Goal: Task Accomplishment & Management: Complete application form

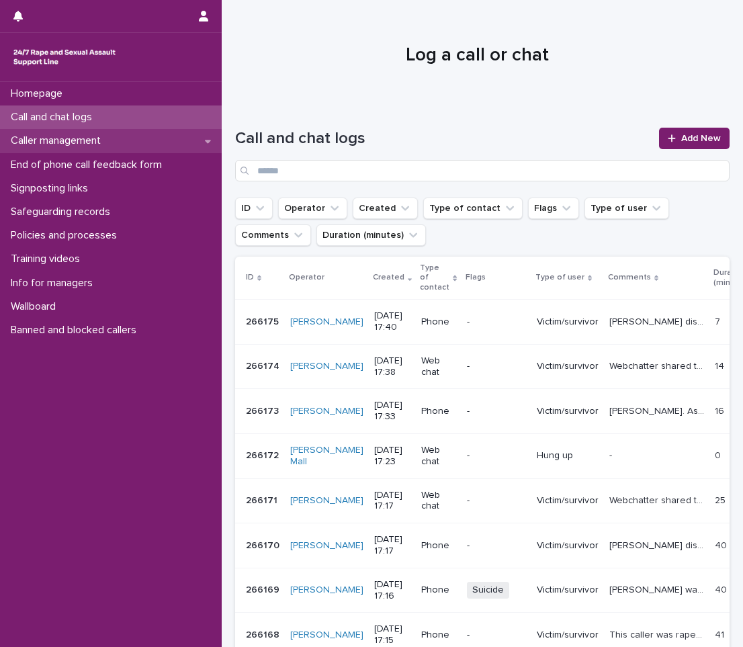
click at [115, 148] on div "Caller management" at bounding box center [111, 140] width 222 height 23
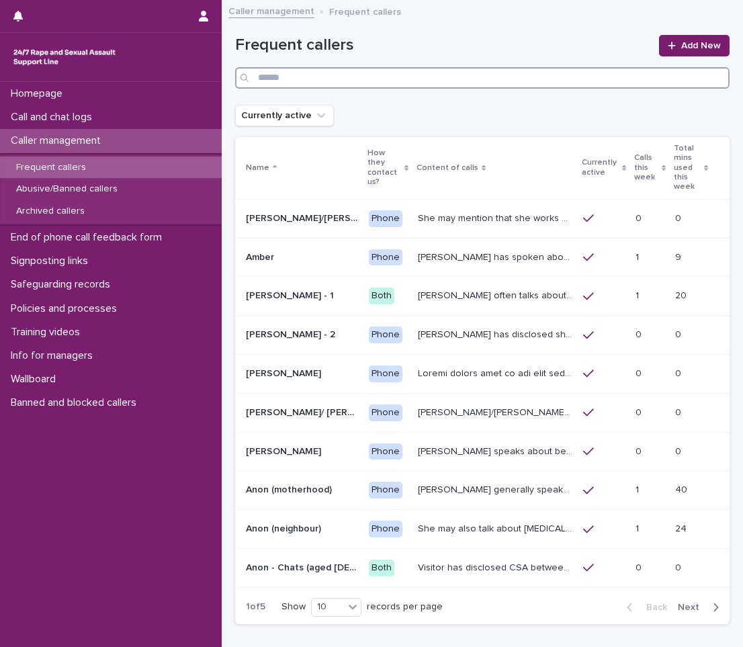
click at [416, 79] on input "Search" at bounding box center [482, 77] width 494 height 21
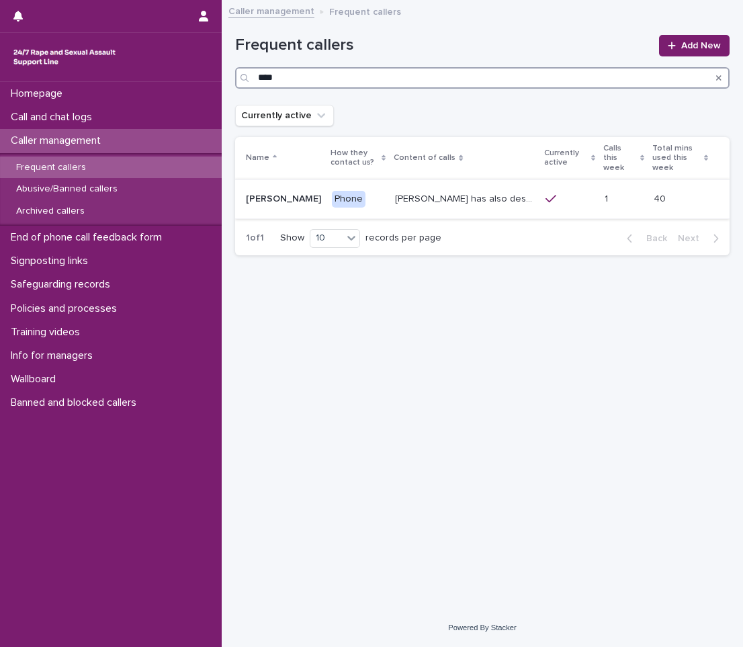
type input "****"
click at [395, 191] on p "[PERSON_NAME] has also described being sexually abused as a child, and on diffe…" at bounding box center [466, 198] width 142 height 14
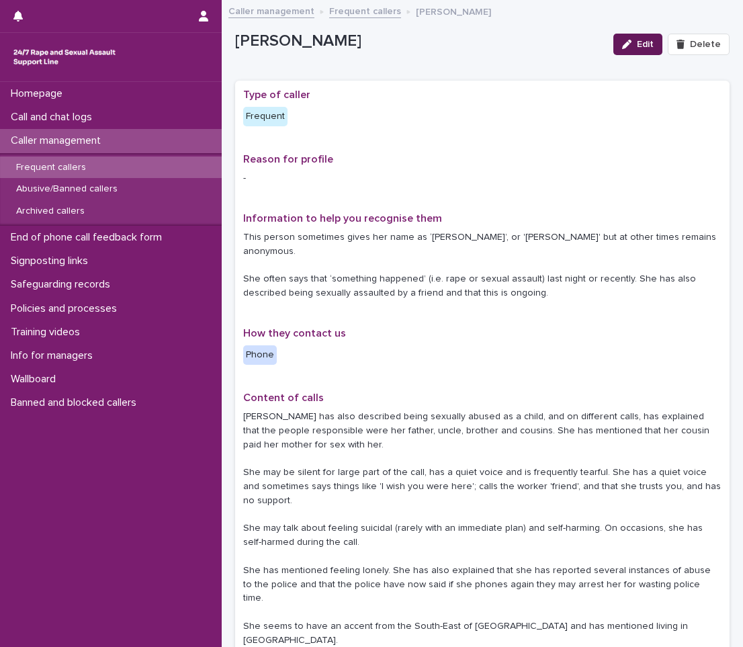
click at [627, 40] on div "button" at bounding box center [629, 44] width 15 height 9
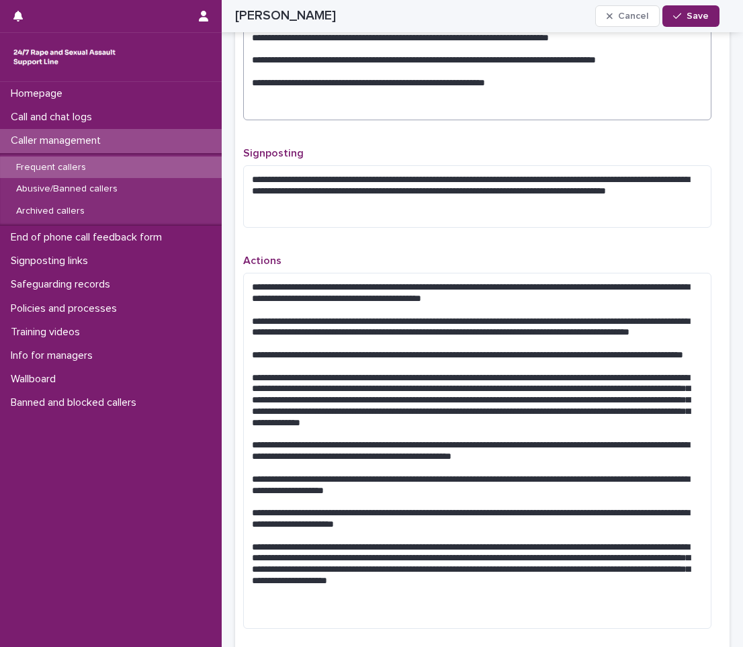
scroll to position [1007, 0]
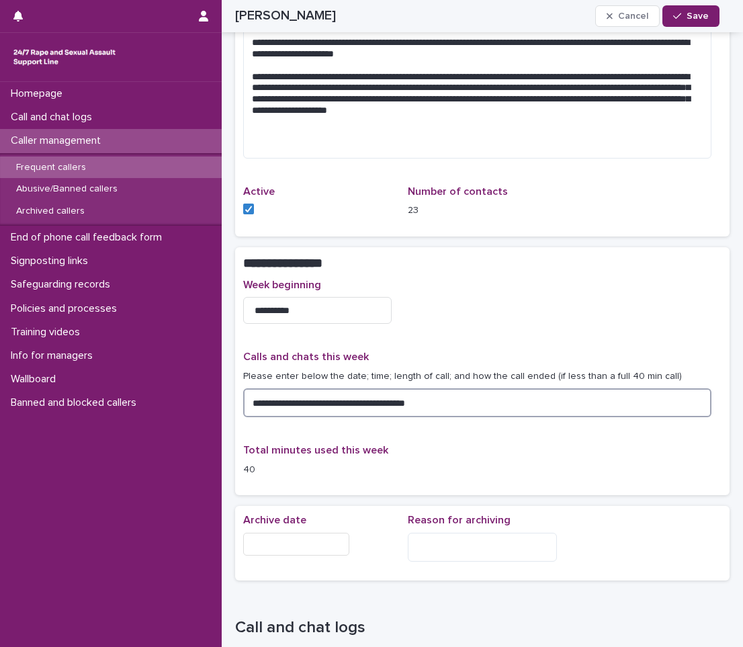
click at [455, 401] on textarea "**********" at bounding box center [477, 402] width 468 height 29
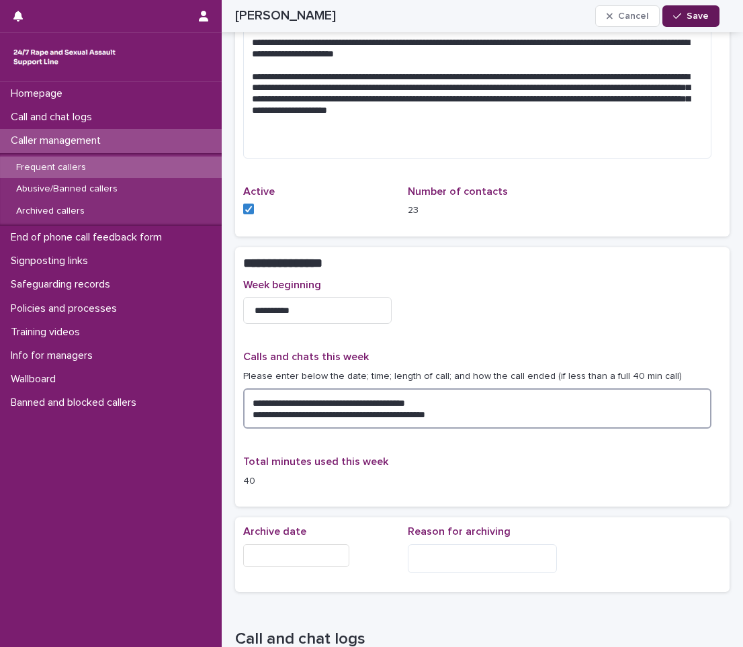
type textarea "**********"
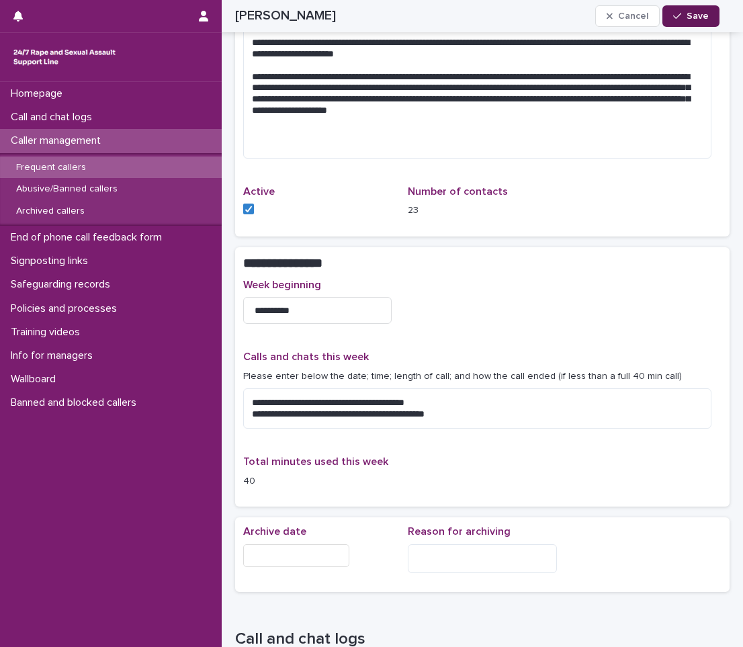
click at [692, 17] on span "Save" at bounding box center [697, 15] width 22 height 9
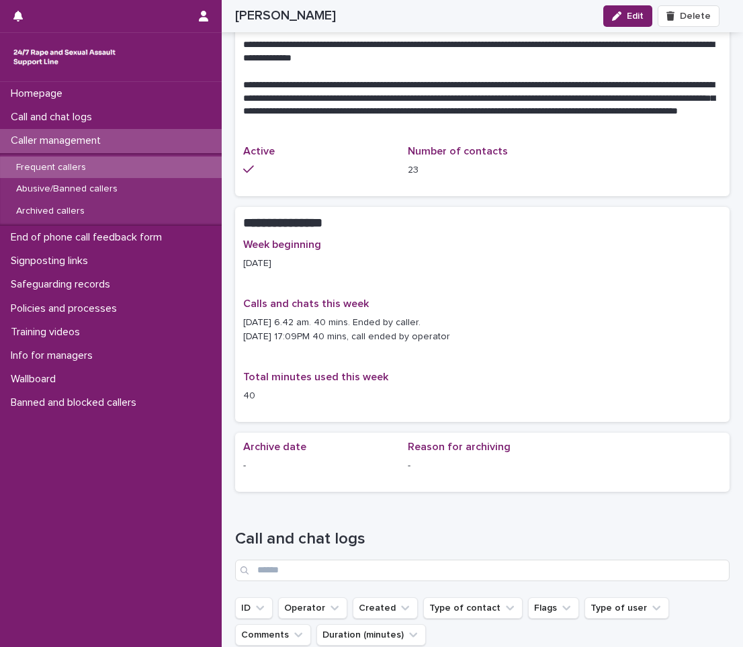
scroll to position [970, 0]
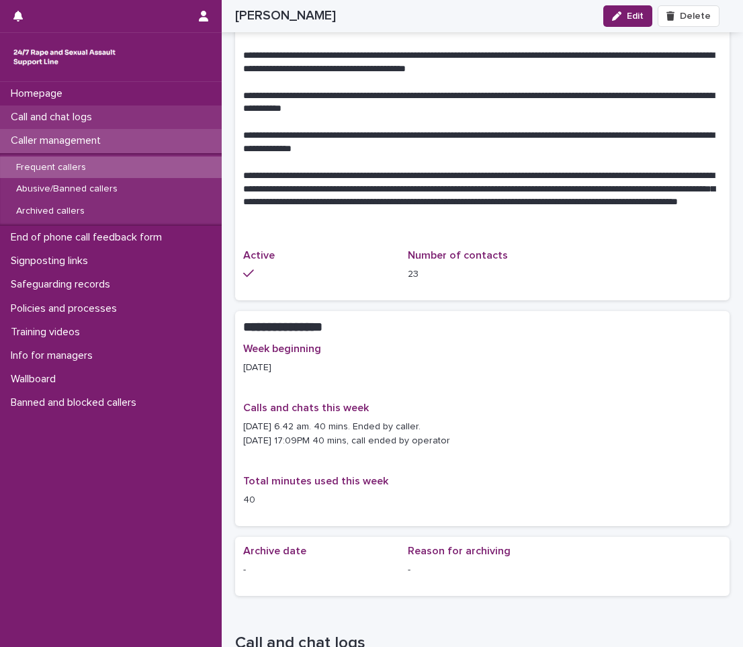
click at [165, 115] on div "Call and chat logs" at bounding box center [111, 116] width 222 height 23
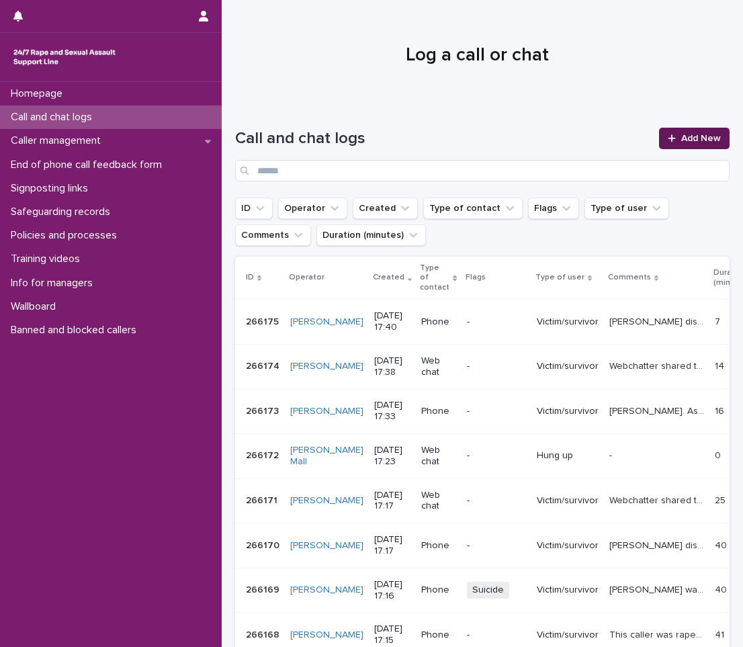
click at [669, 132] on link "Add New" at bounding box center [694, 138] width 70 height 21
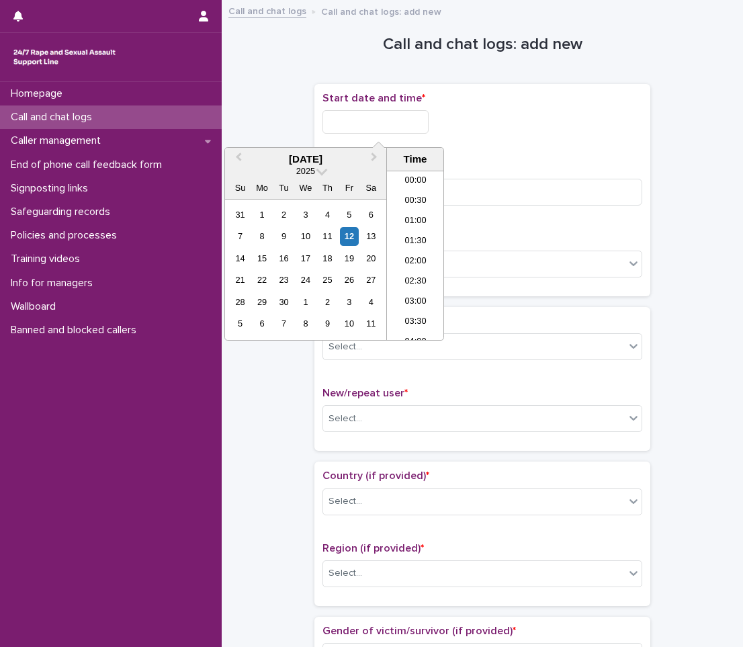
click at [374, 122] on input "text" at bounding box center [375, 121] width 106 height 23
click at [409, 234] on li "17:00" at bounding box center [415, 235] width 57 height 20
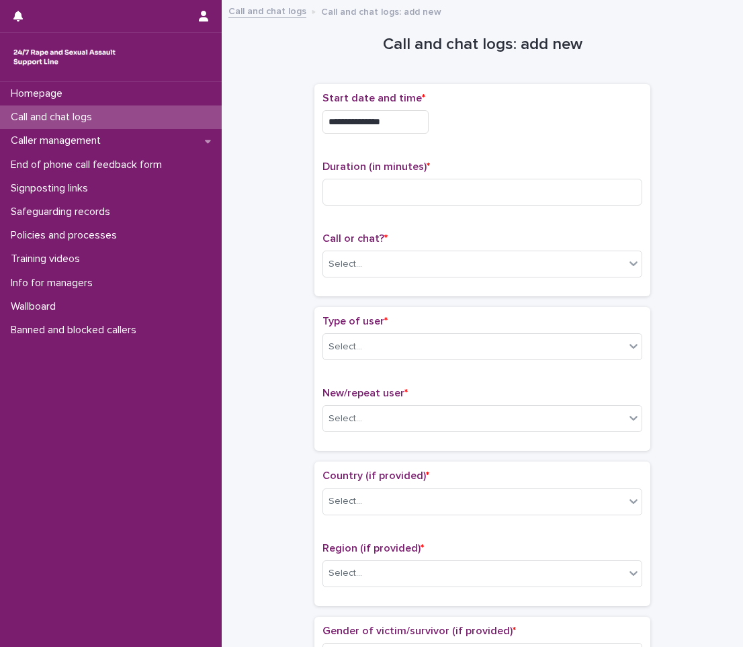
click at [402, 121] on input "**********" at bounding box center [375, 121] width 106 height 23
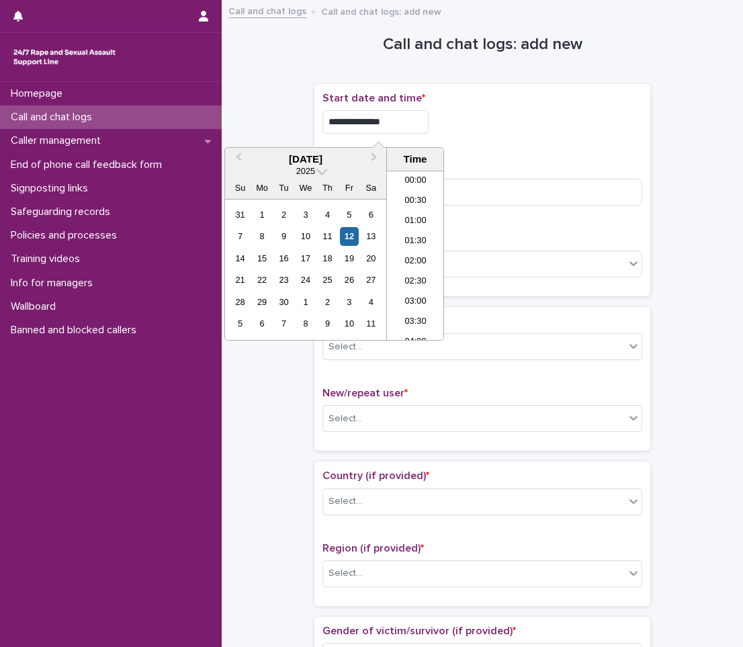
scroll to position [611, 0]
type input "**********"
click at [507, 200] on input at bounding box center [482, 192] width 320 height 27
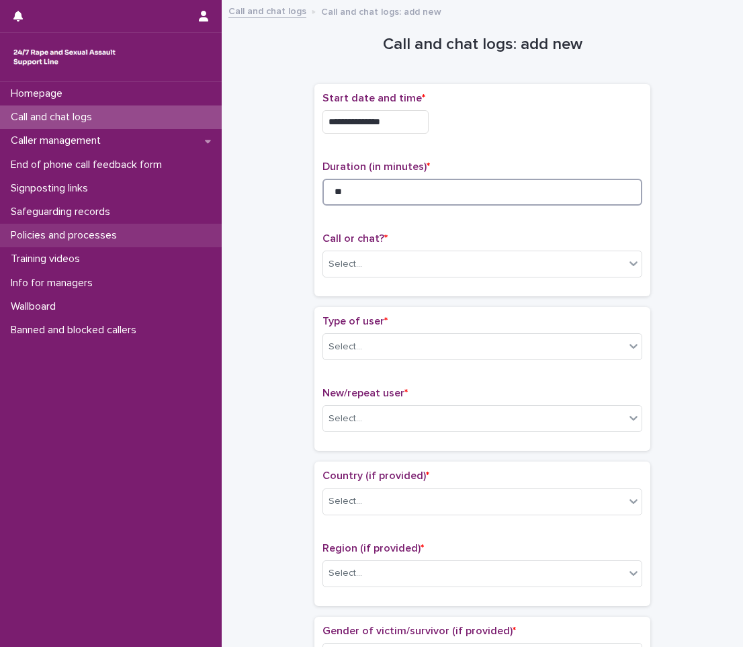
type input "**"
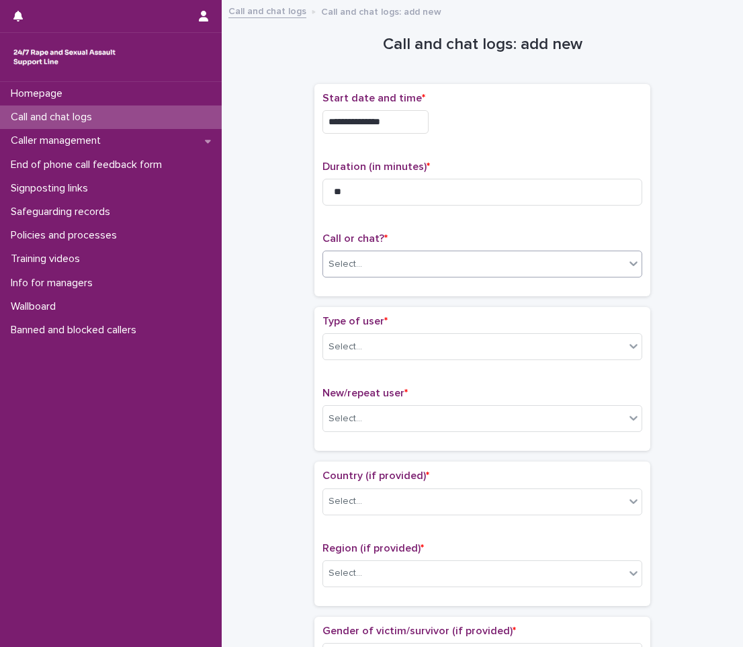
click at [385, 267] on div "Select..." at bounding box center [473, 264] width 301 height 22
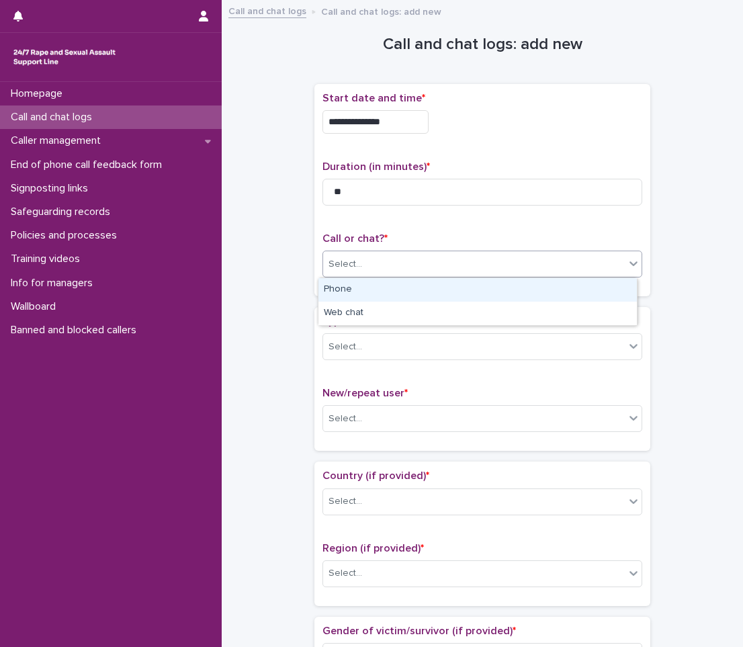
click at [342, 283] on div "Phone" at bounding box center [477, 289] width 318 height 23
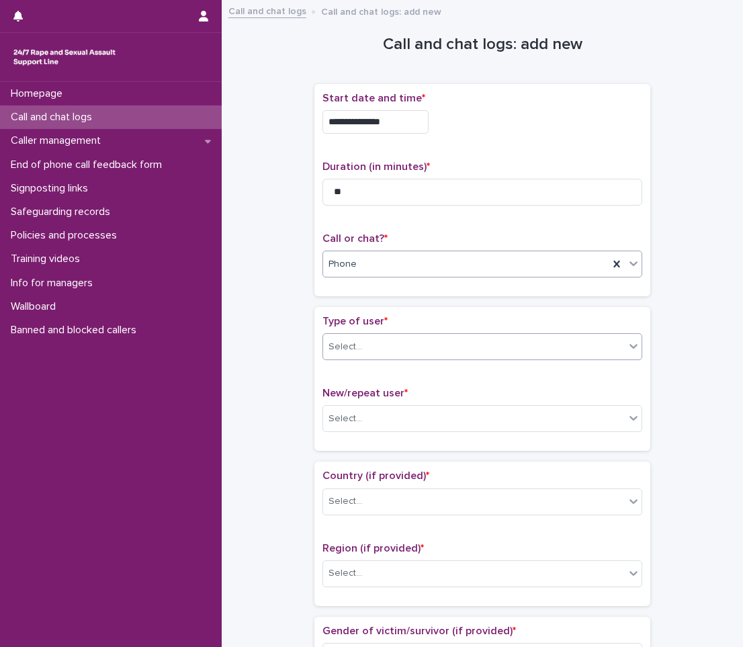
click at [354, 340] on div "Select..." at bounding box center [345, 347] width 34 height 14
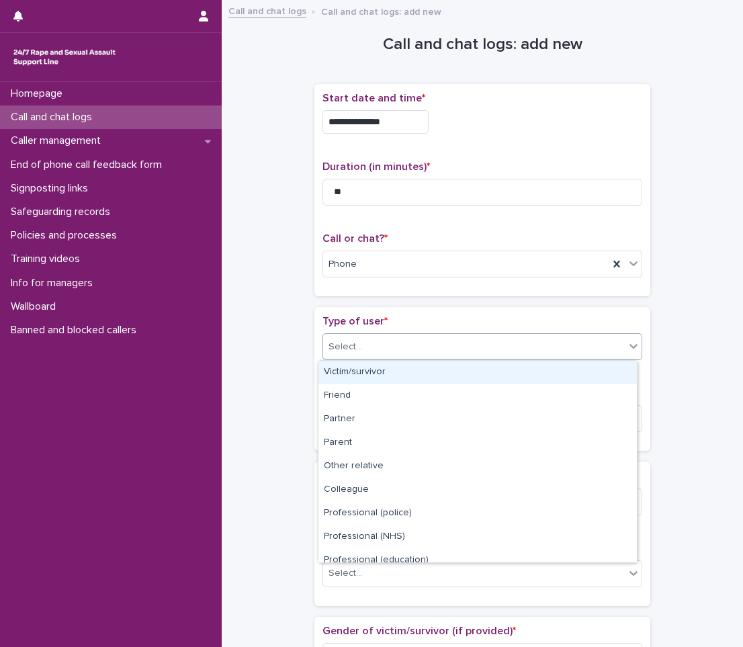
click at [358, 379] on div "Victim/survivor" at bounding box center [477, 372] width 318 height 23
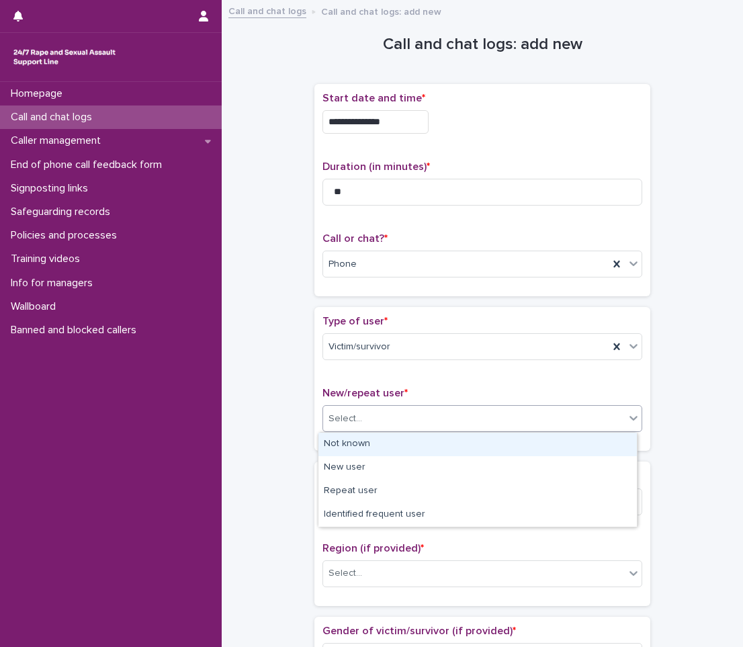
click at [364, 429] on div "Select..." at bounding box center [473, 419] width 301 height 22
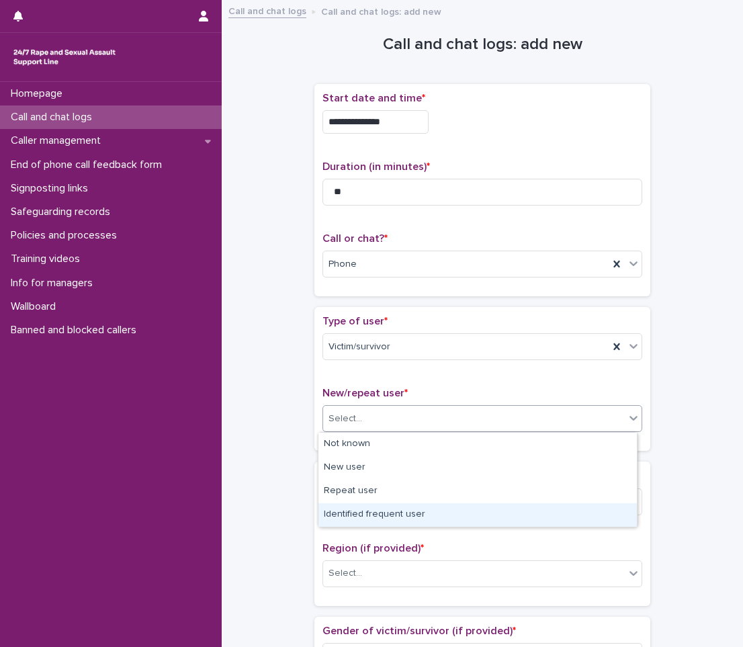
click at [367, 514] on div "Identified frequent user" at bounding box center [477, 514] width 318 height 23
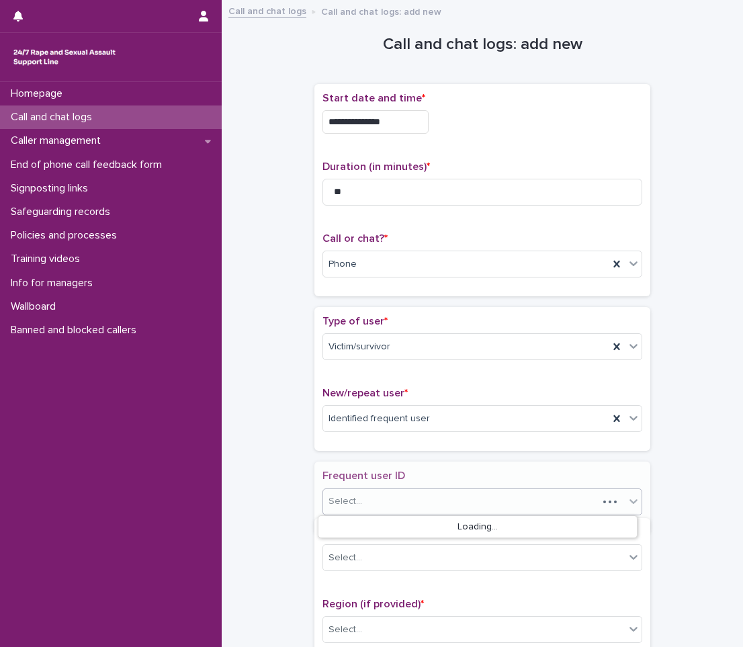
click at [368, 503] on div "Select..." at bounding box center [460, 501] width 275 height 22
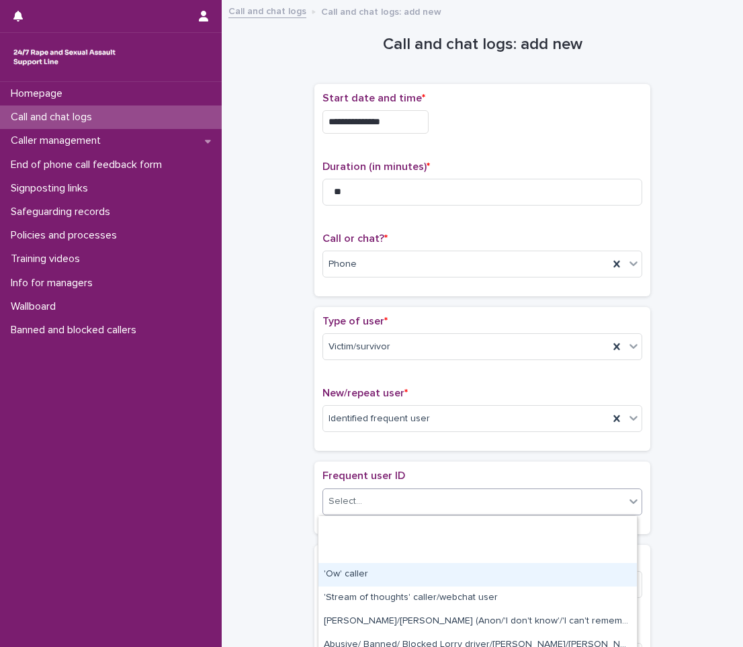
type input "*"
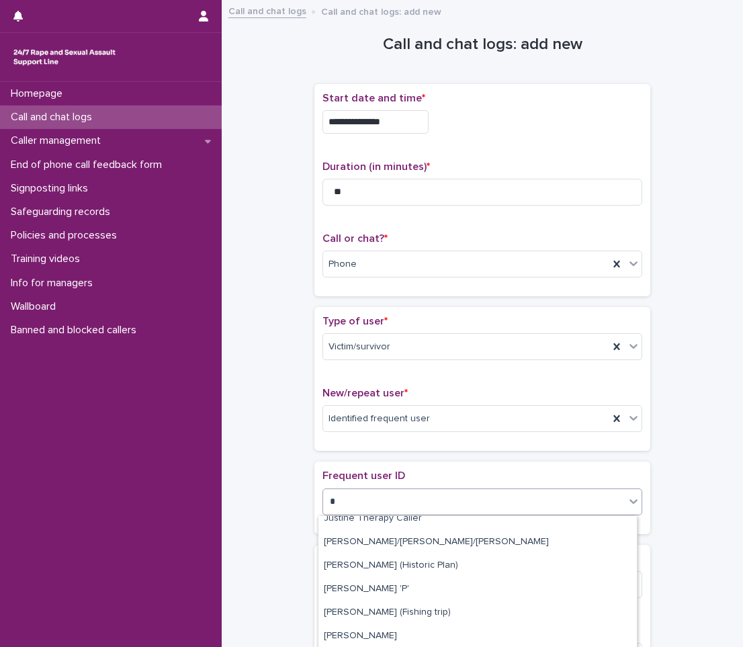
scroll to position [201, 0]
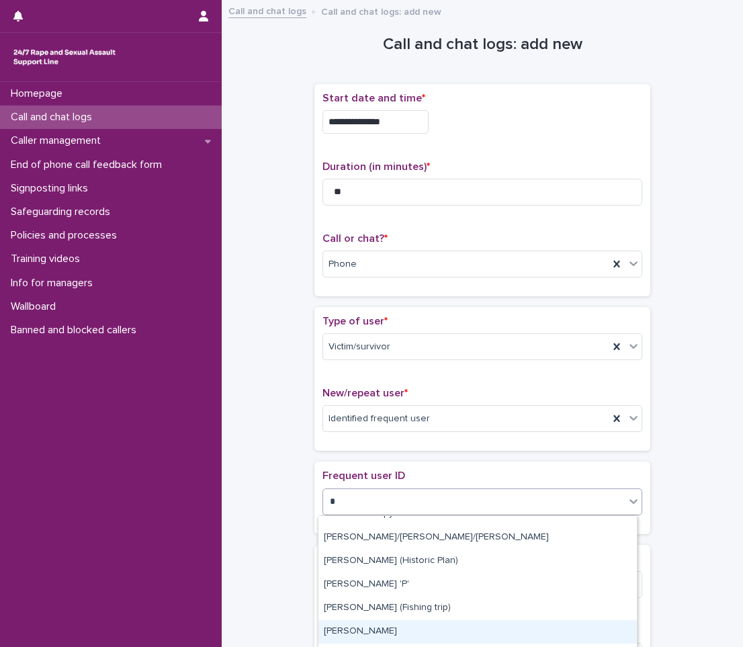
click at [340, 628] on div "[PERSON_NAME]" at bounding box center [477, 631] width 318 height 23
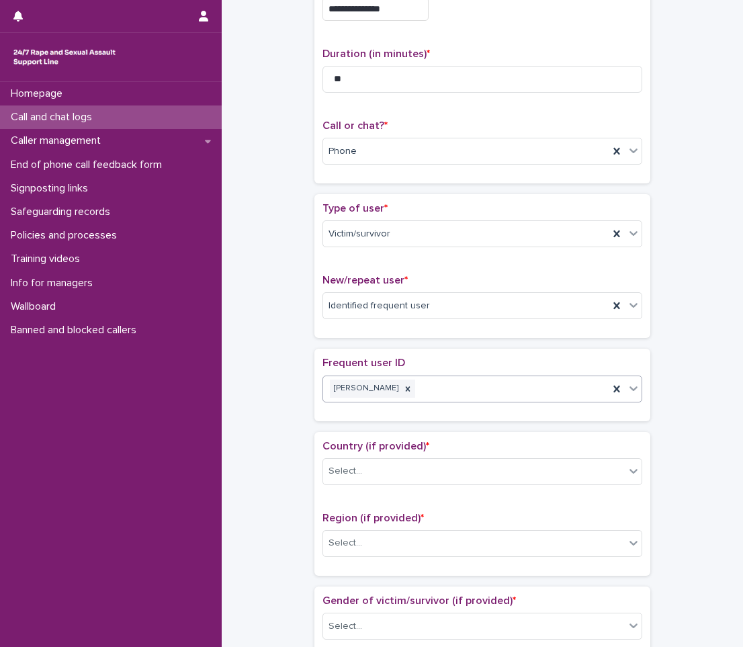
scroll to position [403, 0]
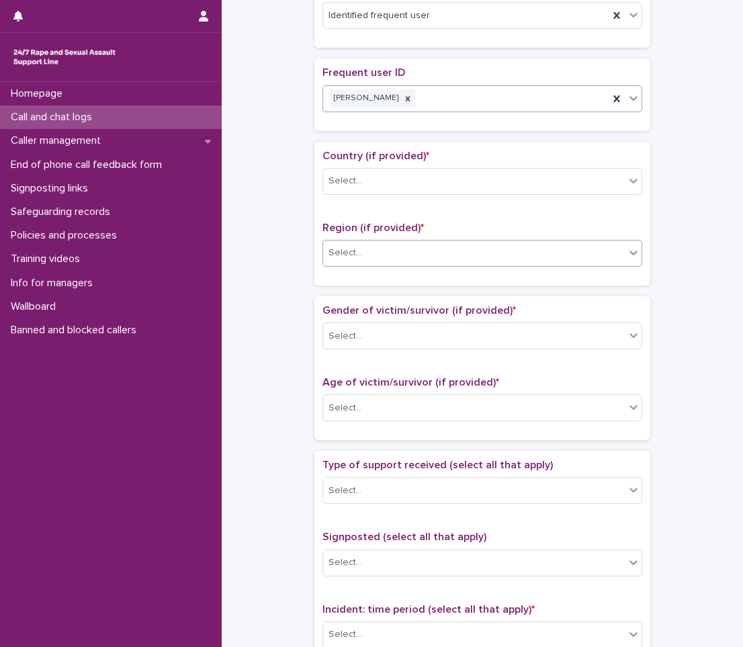
click at [400, 259] on div "Select..." at bounding box center [473, 253] width 301 height 22
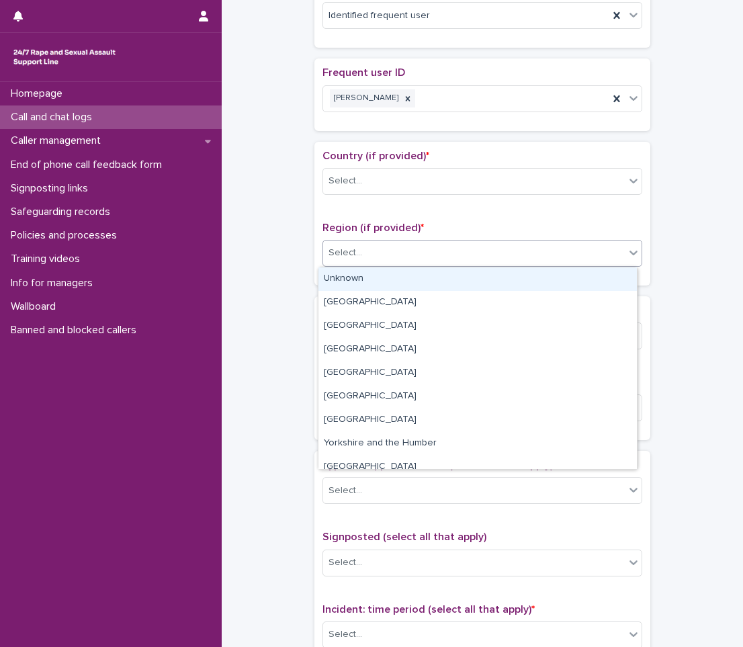
click at [377, 280] on div "Unknown" at bounding box center [477, 278] width 318 height 23
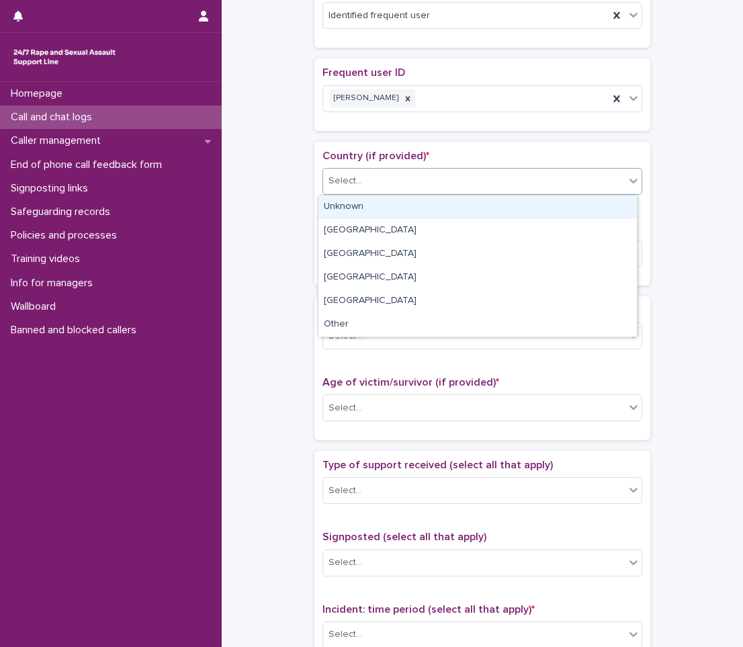
click at [395, 179] on div "Select..." at bounding box center [473, 181] width 301 height 22
click at [352, 210] on div "Unknown" at bounding box center [477, 206] width 318 height 23
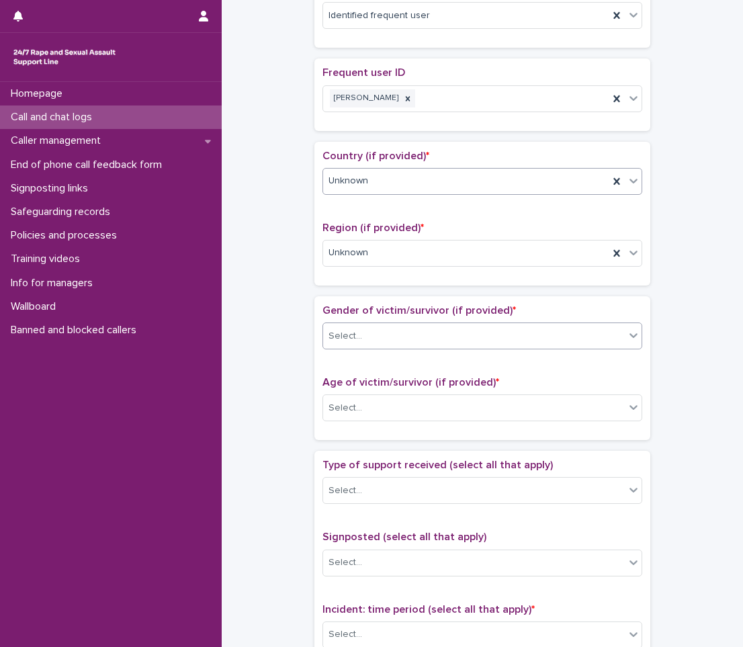
click at [371, 330] on div "Select..." at bounding box center [473, 336] width 301 height 22
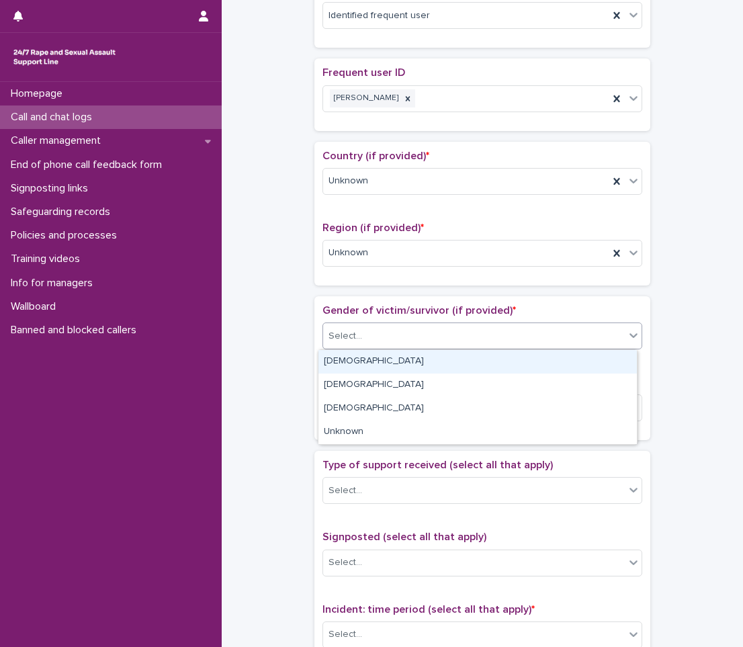
click at [367, 361] on div "[DEMOGRAPHIC_DATA]" at bounding box center [477, 361] width 318 height 23
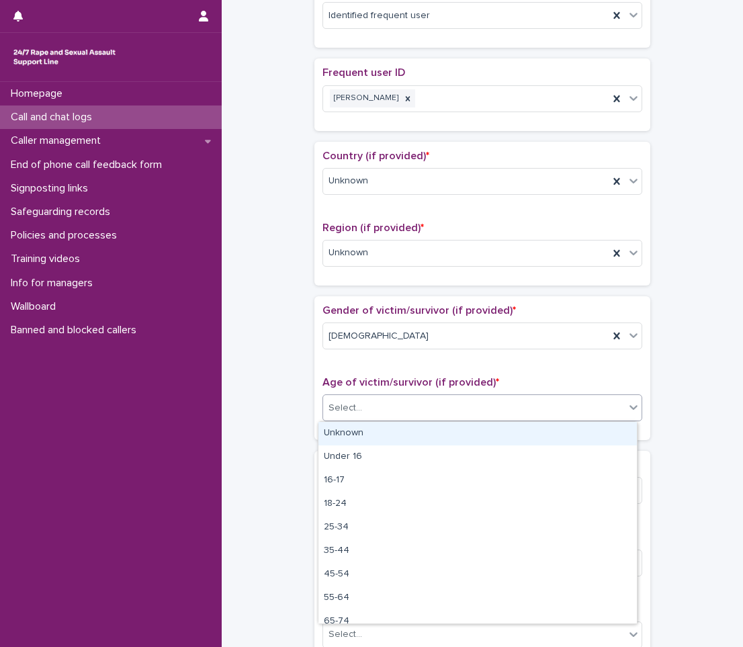
click at [337, 406] on div "Select..." at bounding box center [345, 408] width 34 height 14
click at [381, 438] on div "Unknown" at bounding box center [477, 433] width 318 height 23
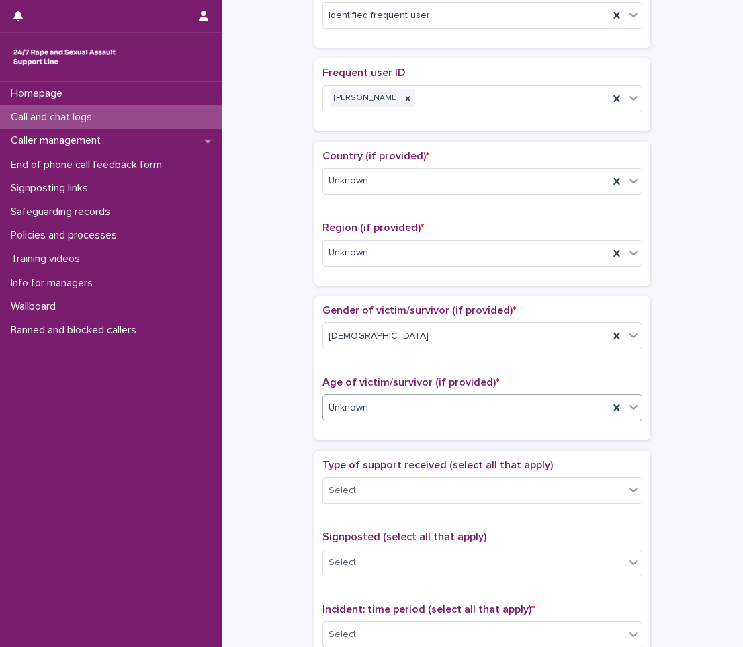
scroll to position [470, 0]
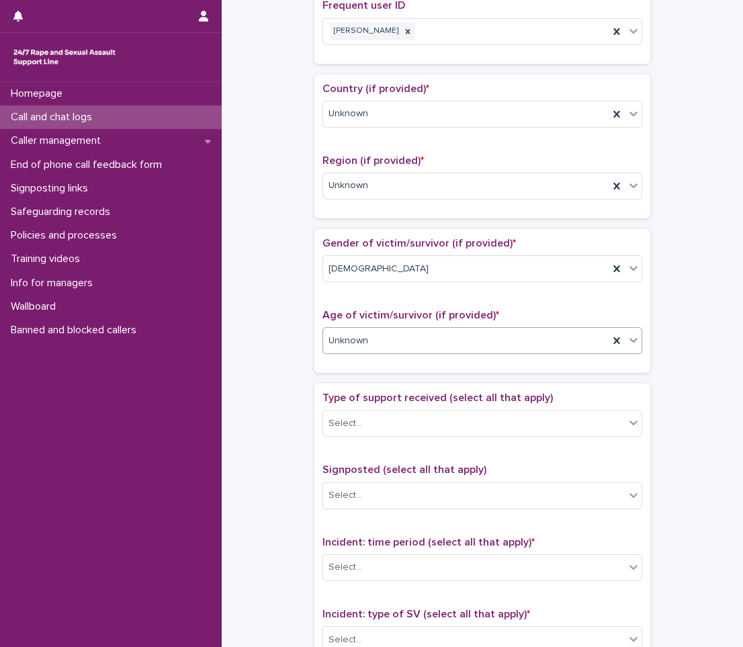
click at [381, 438] on div "Type of support received (select all that apply) Select..." at bounding box center [482, 419] width 320 height 56
click at [389, 426] on div "Select..." at bounding box center [473, 423] width 301 height 22
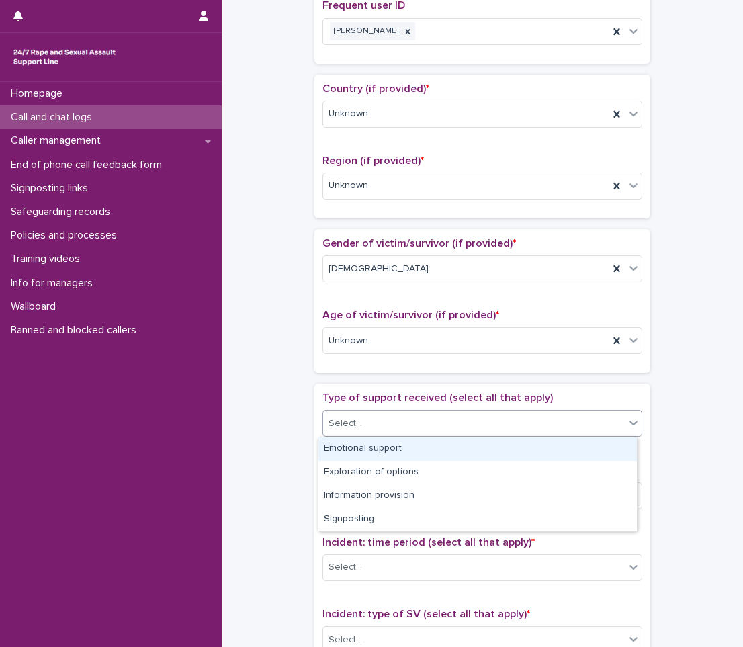
click at [386, 451] on div "Emotional support" at bounding box center [477, 448] width 318 height 23
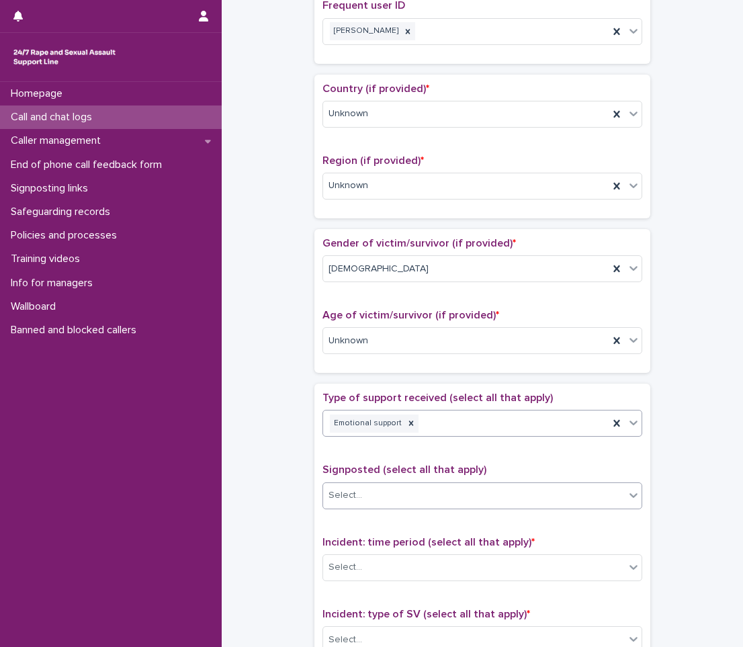
click at [385, 485] on div "Select..." at bounding box center [473, 495] width 301 height 22
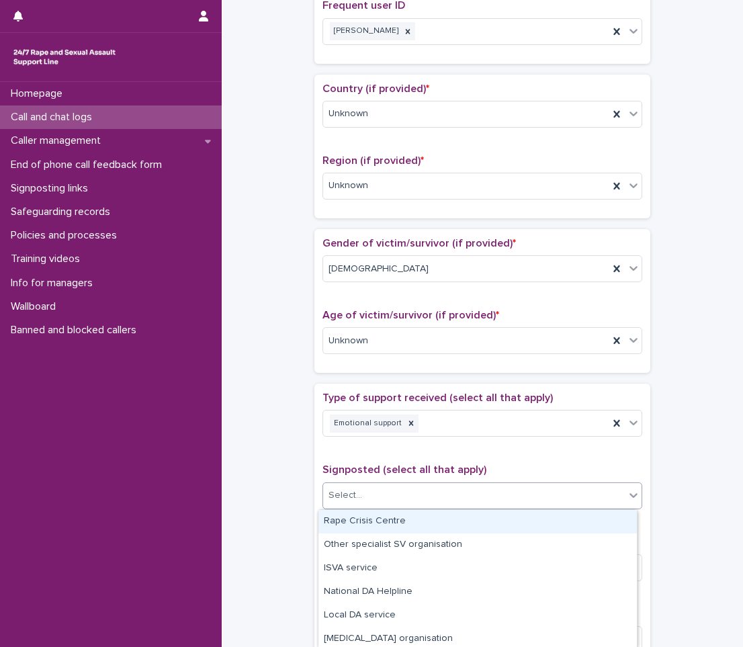
click at [273, 501] on div "**********" at bounding box center [482, 266] width 494 height 1456
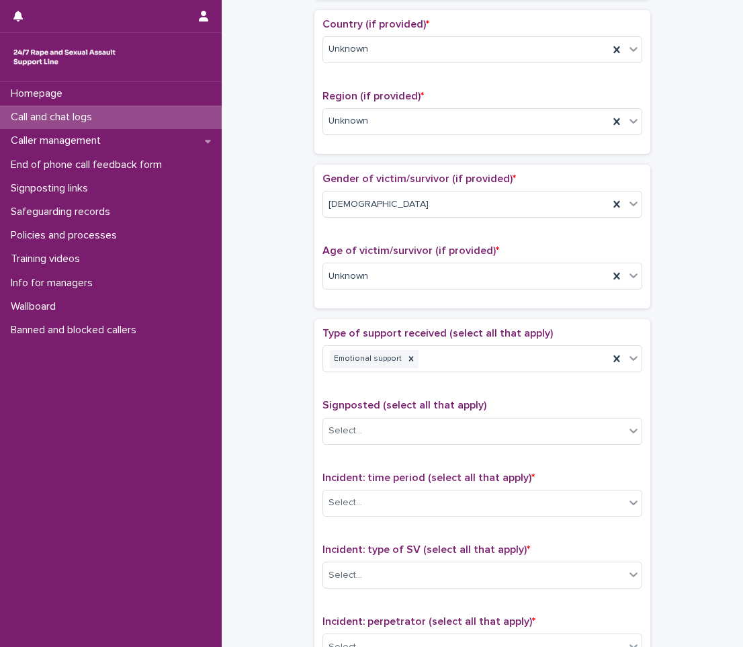
scroll to position [671, 0]
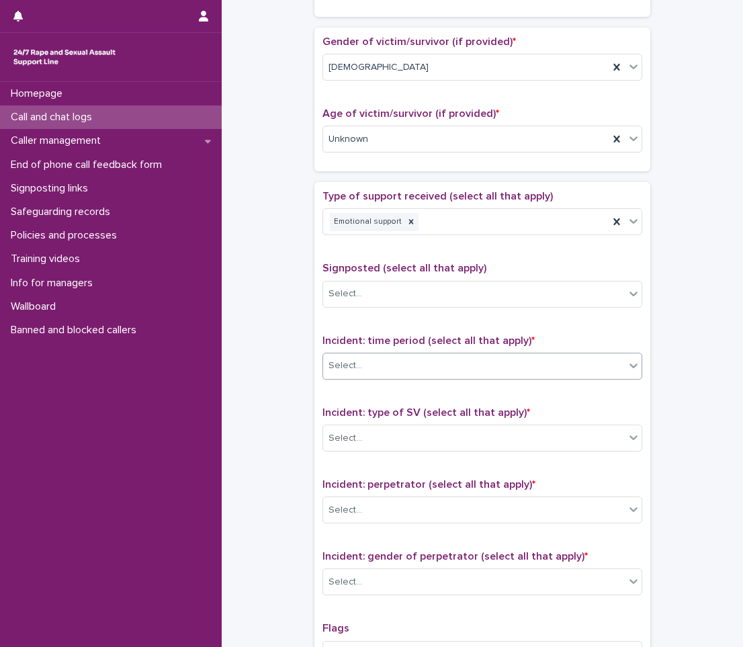
click at [393, 378] on div "Select..." at bounding box center [482, 365] width 320 height 27
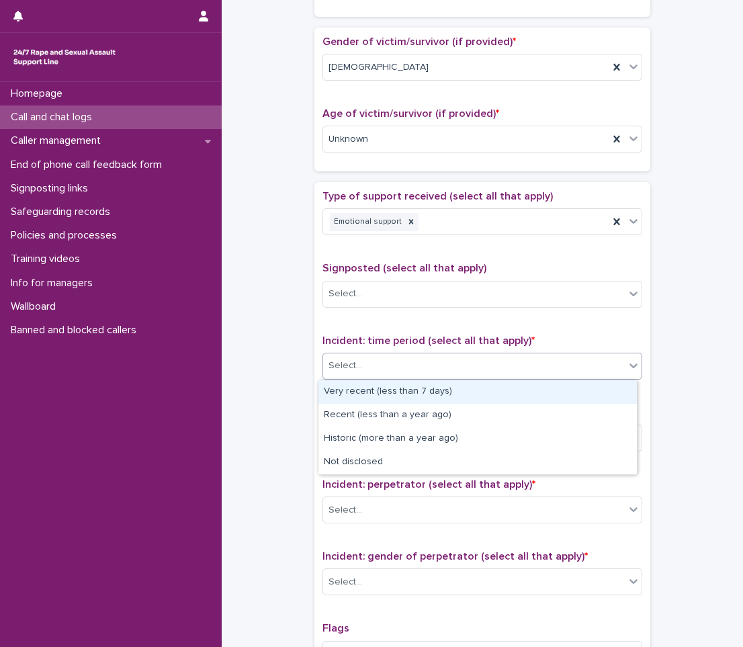
click at [385, 402] on div "Very recent (less than 7 days)" at bounding box center [477, 391] width 318 height 23
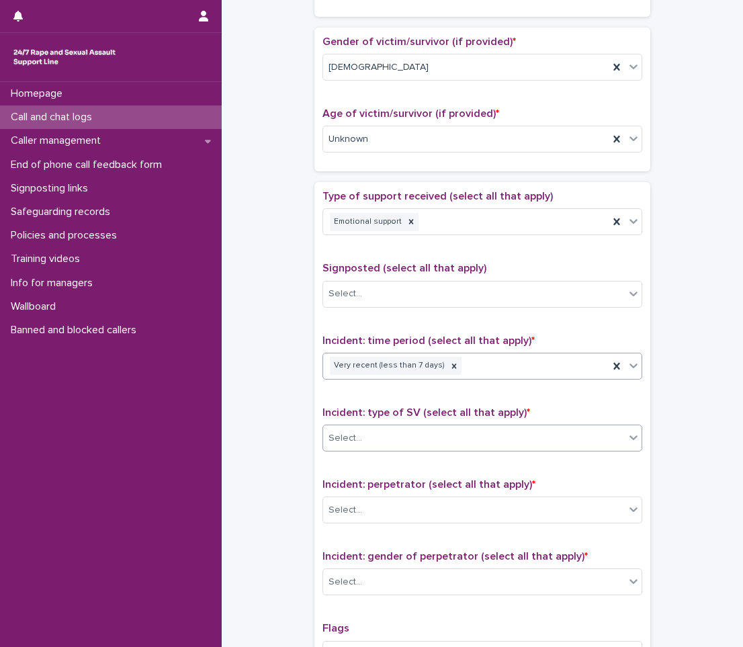
click at [373, 442] on div "Select..." at bounding box center [473, 438] width 301 height 22
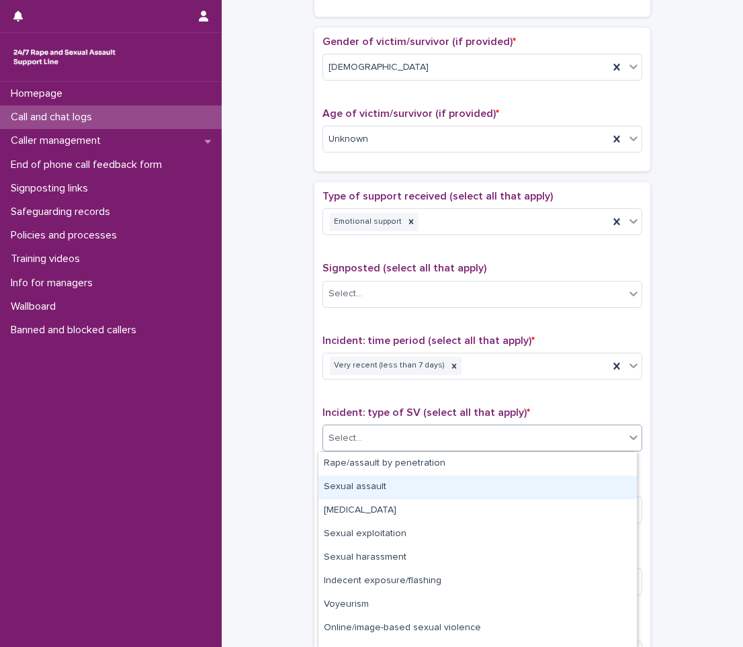
click at [381, 488] on div "Sexual assault" at bounding box center [477, 486] width 318 height 23
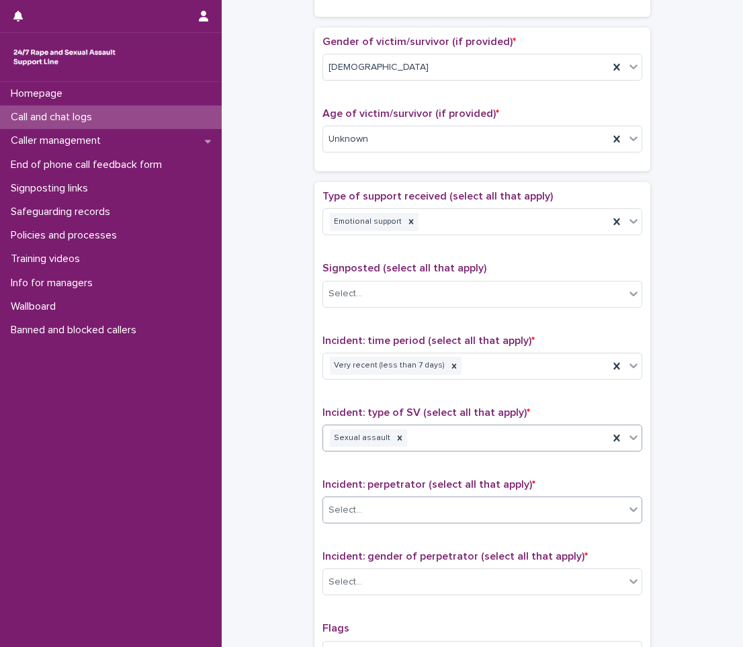
click at [383, 505] on div "Select..." at bounding box center [473, 510] width 301 height 22
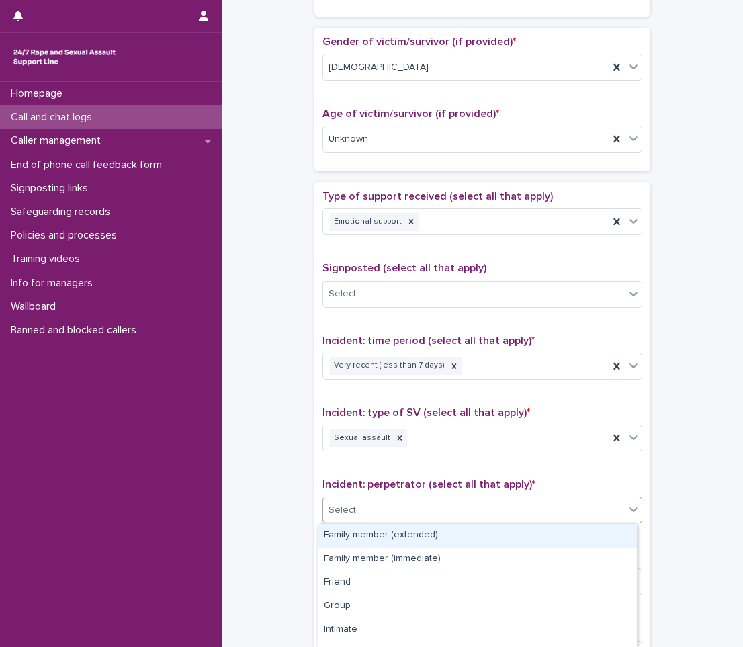
click at [412, 538] on div "Family member (extended)" at bounding box center [477, 535] width 318 height 23
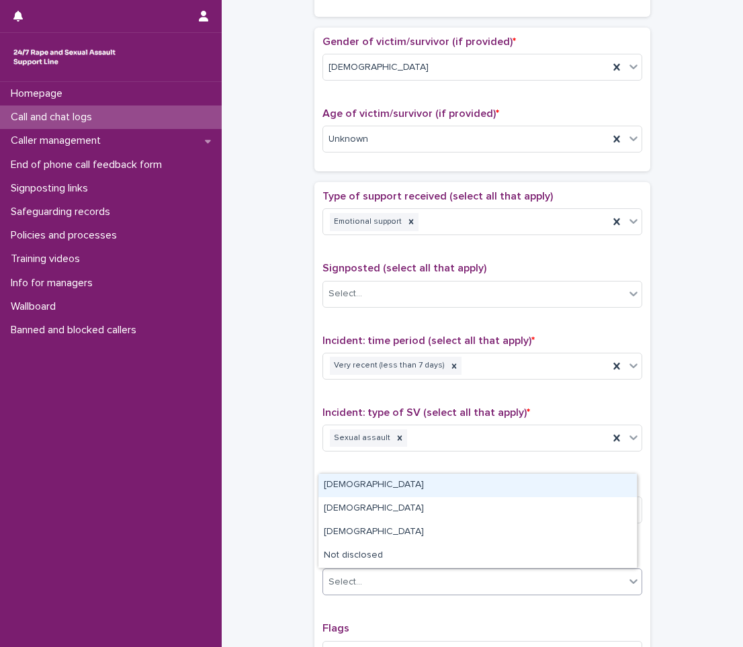
click at [351, 592] on div "Select..." at bounding box center [473, 582] width 301 height 22
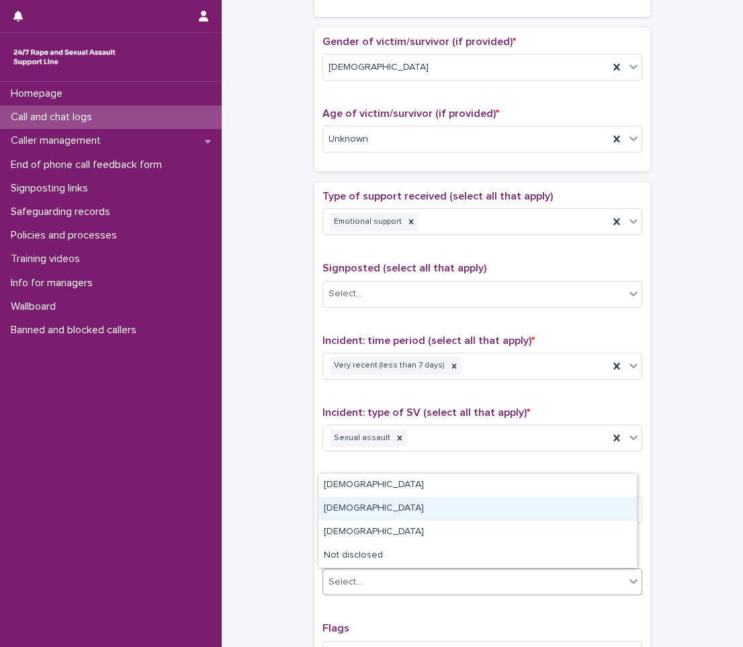
drag, startPoint x: 344, startPoint y: 520, endPoint x: 346, endPoint y: 506, distance: 14.2
click at [346, 506] on div "[DEMOGRAPHIC_DATA]" at bounding box center [477, 508] width 318 height 23
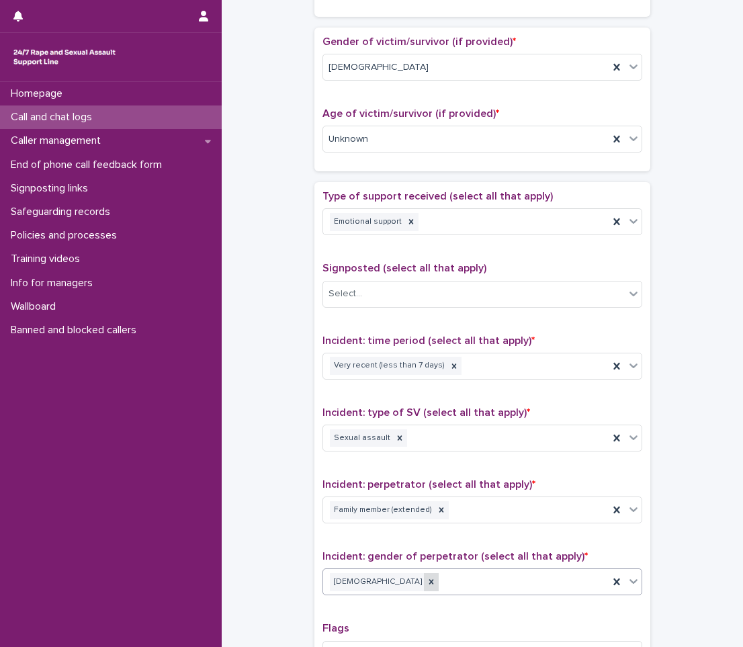
click at [424, 584] on div at bounding box center [431, 582] width 15 height 18
click at [381, 583] on div "Select..." at bounding box center [473, 582] width 301 height 22
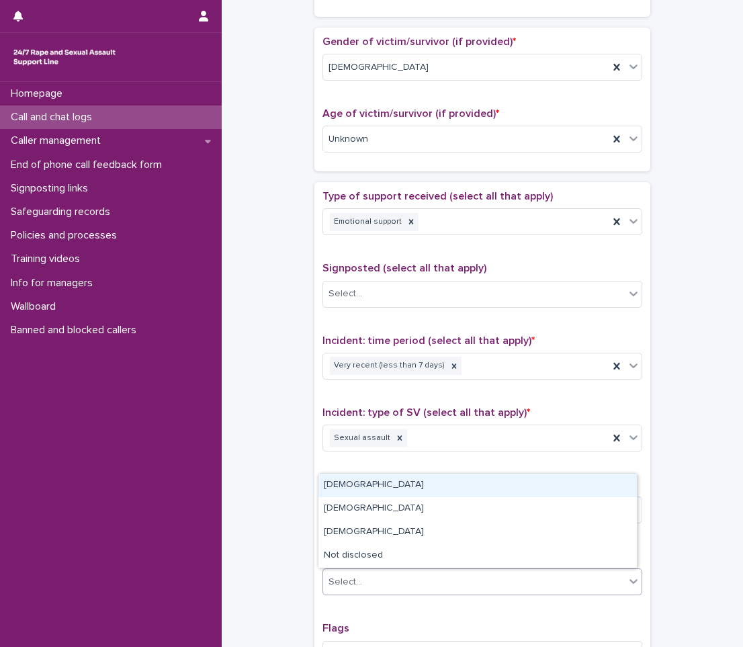
click at [352, 485] on div "[DEMOGRAPHIC_DATA]" at bounding box center [477, 484] width 318 height 23
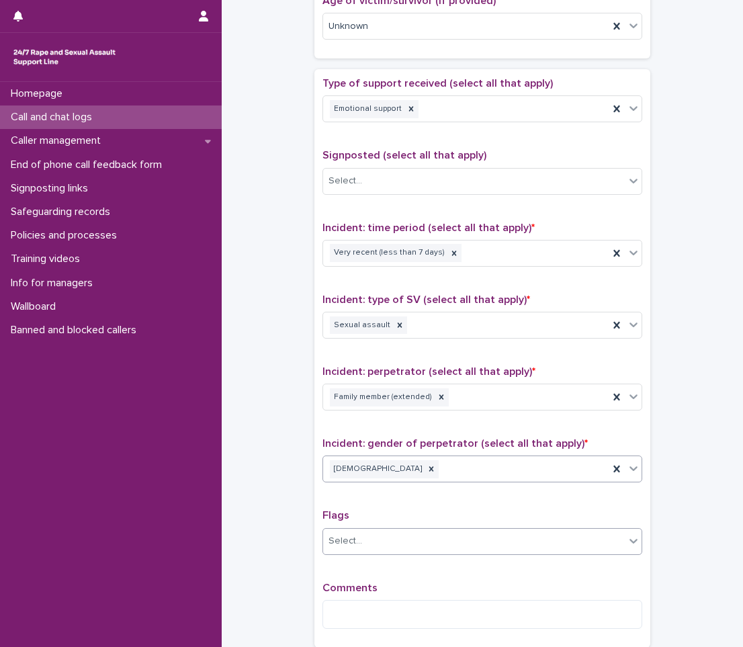
scroll to position [806, 0]
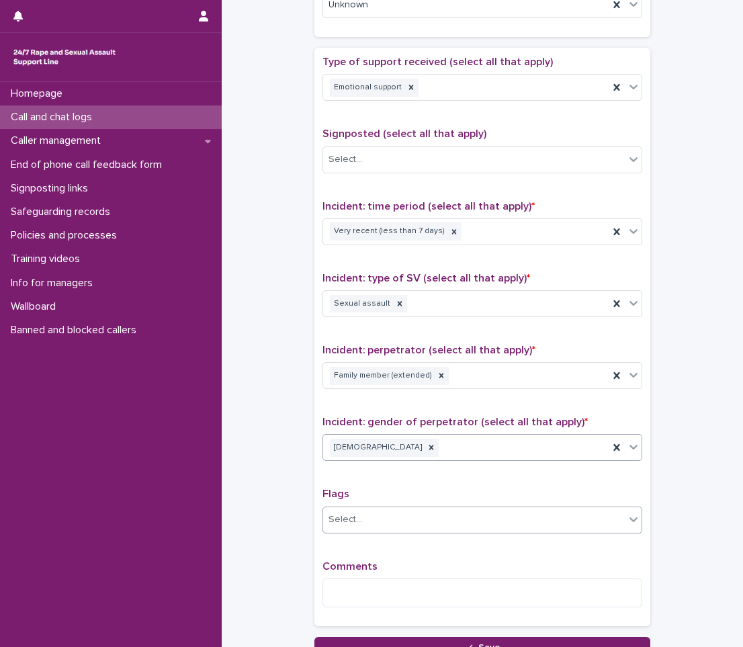
click at [360, 518] on div "Select..." at bounding box center [473, 519] width 301 height 22
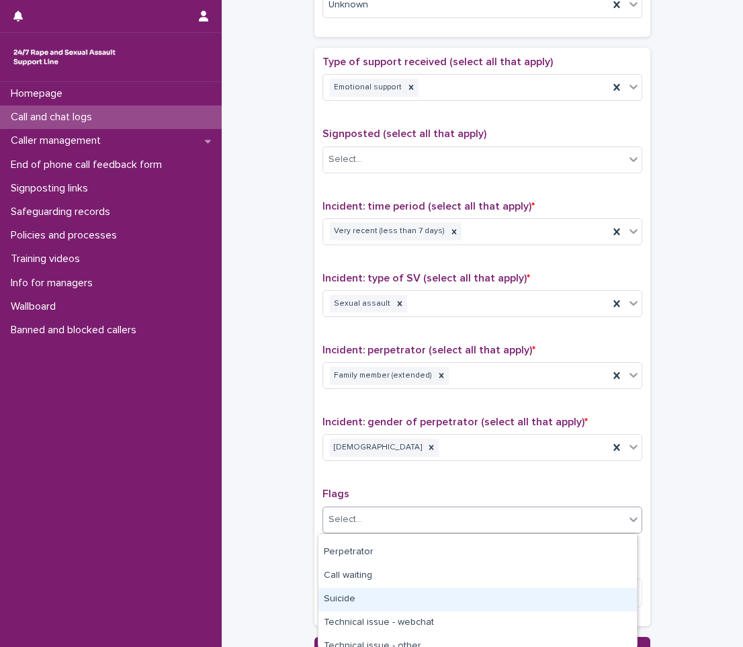
scroll to position [67, 0]
click at [352, 601] on div "Frequent user" at bounding box center [477, 595] width 318 height 23
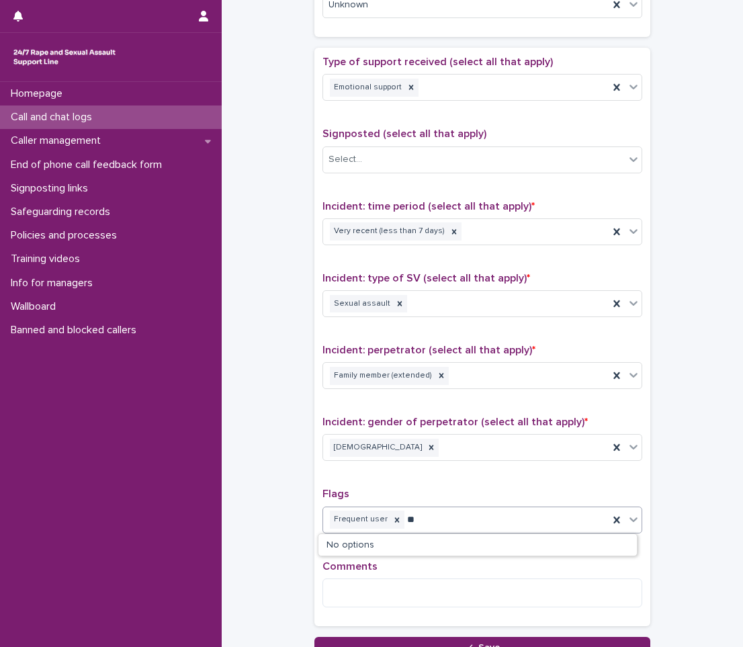
type input "*"
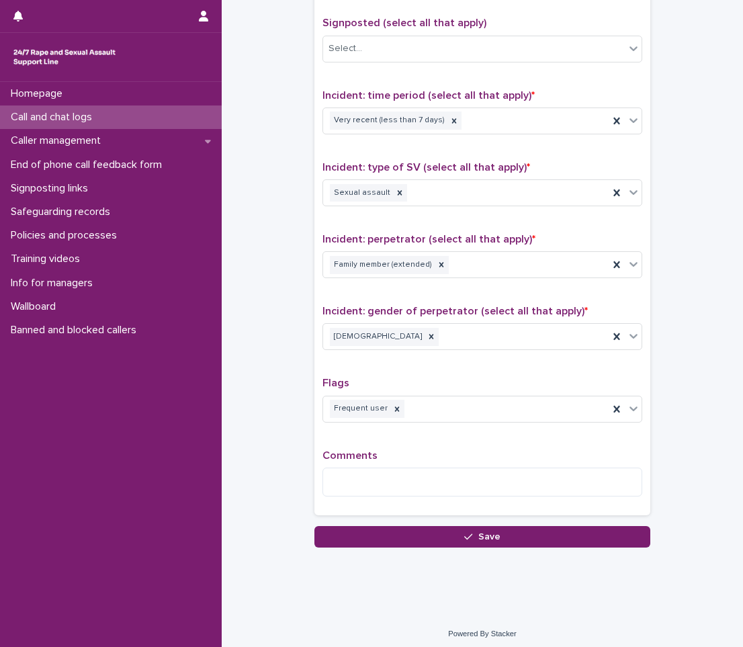
scroll to position [923, 0]
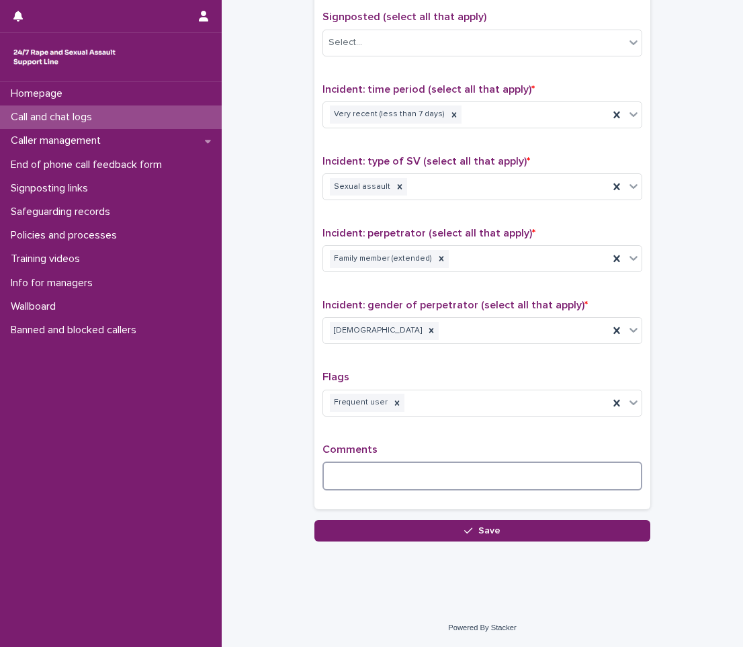
click at [340, 486] on textarea at bounding box center [482, 475] width 320 height 29
click at [336, 475] on textarea "*******" at bounding box center [482, 475] width 320 height 29
click at [416, 474] on textarea "*******" at bounding box center [482, 475] width 320 height 29
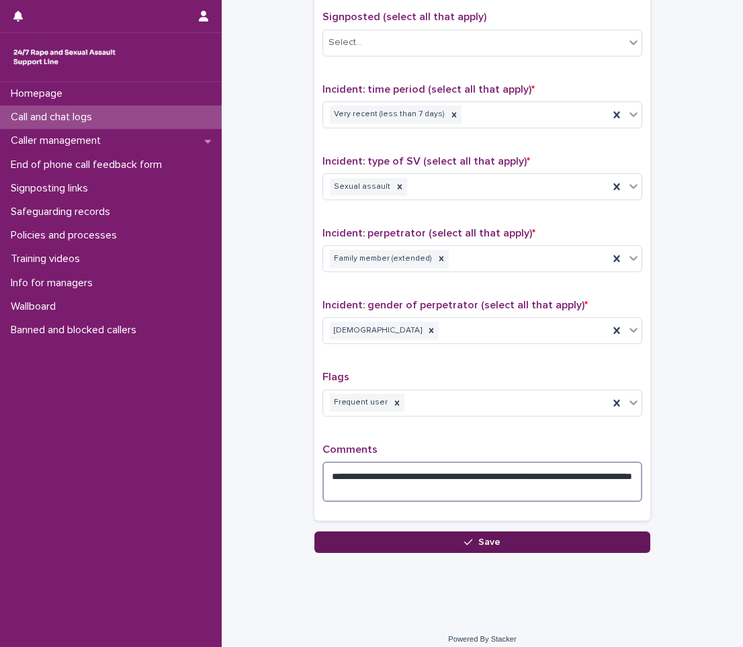
type textarea "**********"
click at [410, 546] on button "Save" at bounding box center [482, 541] width 336 height 21
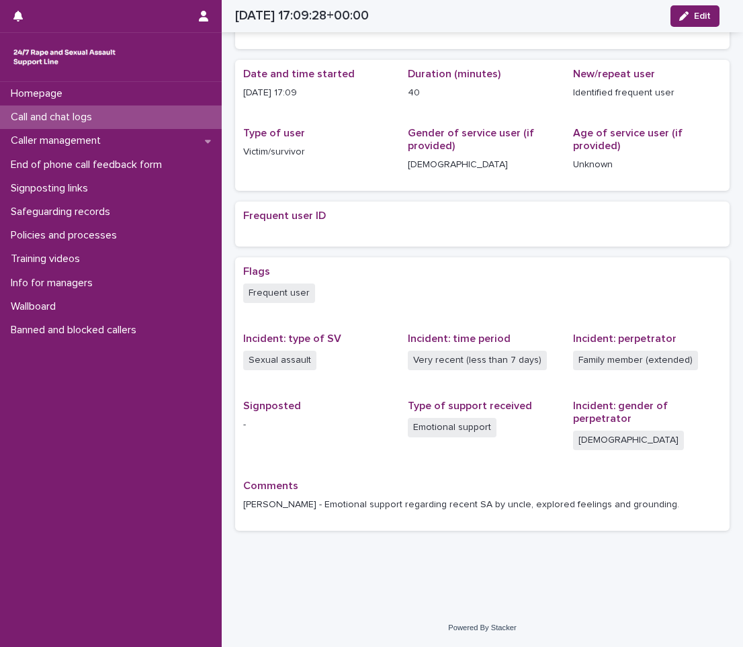
scroll to position [113, 0]
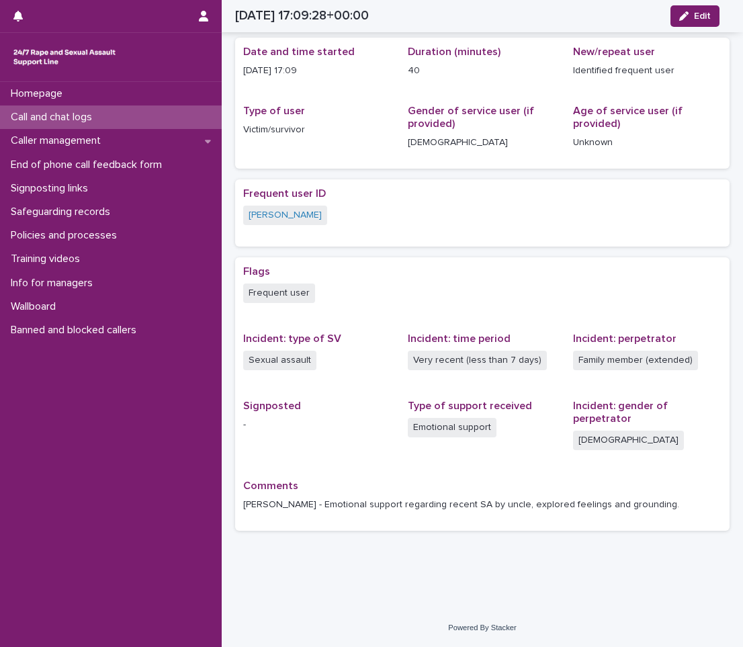
click at [46, 48] on img at bounding box center [64, 57] width 107 height 27
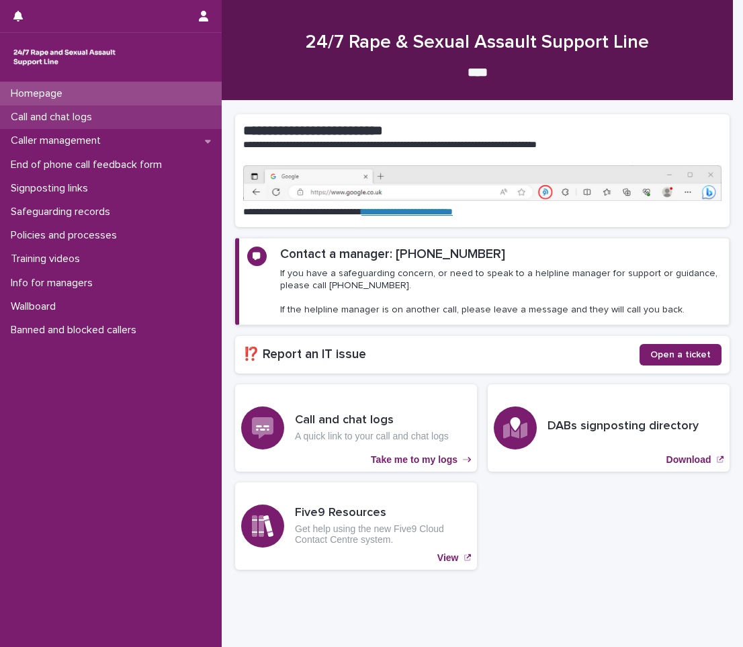
click at [89, 118] on p "Call and chat logs" at bounding box center [53, 117] width 97 height 13
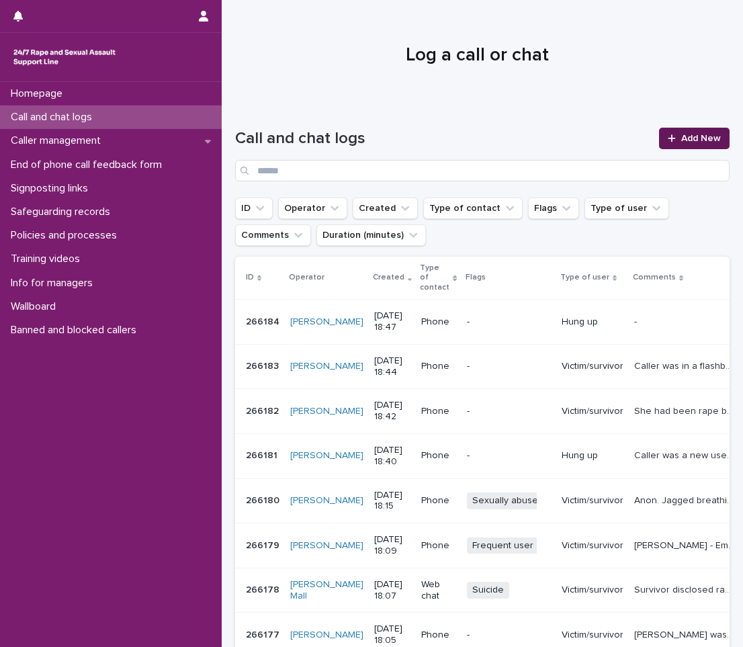
click at [693, 136] on span "Add New" at bounding box center [701, 138] width 40 height 9
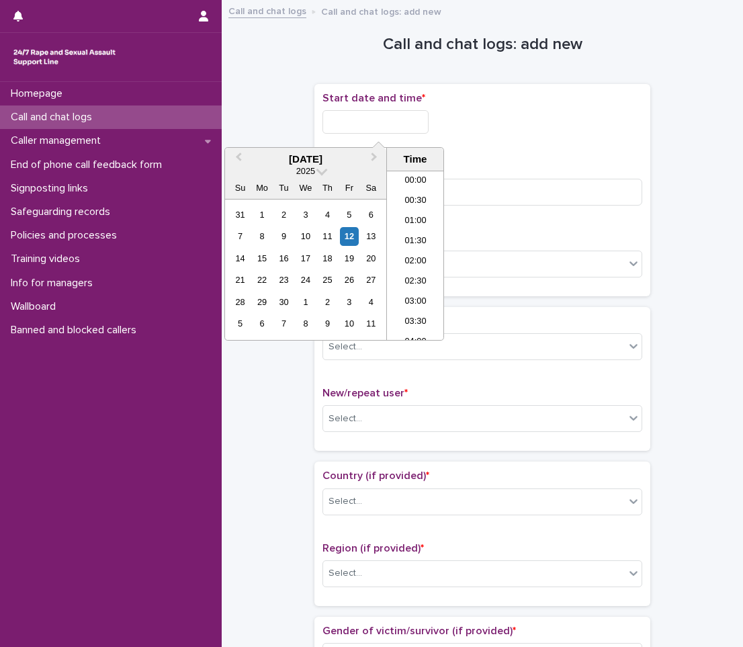
click at [381, 122] on input "text" at bounding box center [375, 121] width 106 height 23
click at [410, 236] on li "18:00" at bounding box center [415, 235] width 57 height 20
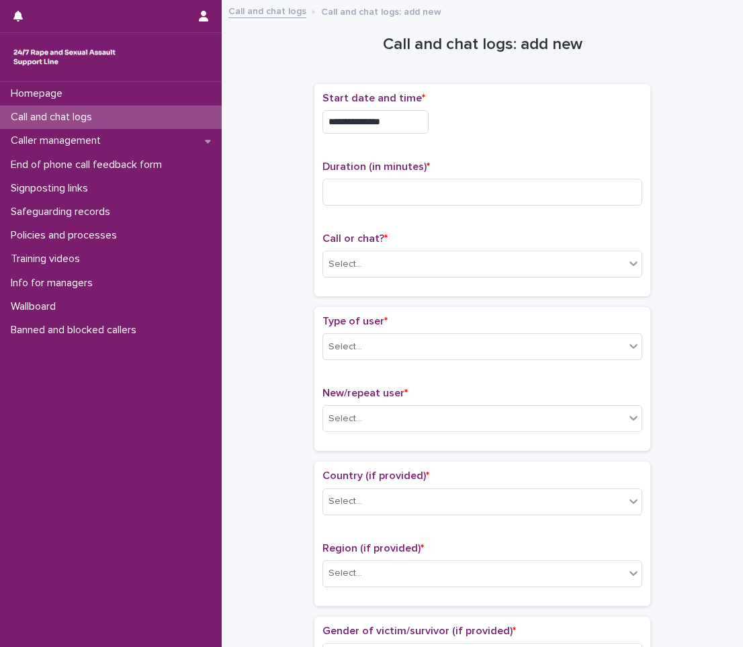
click at [422, 124] on input "**********" at bounding box center [375, 121] width 106 height 23
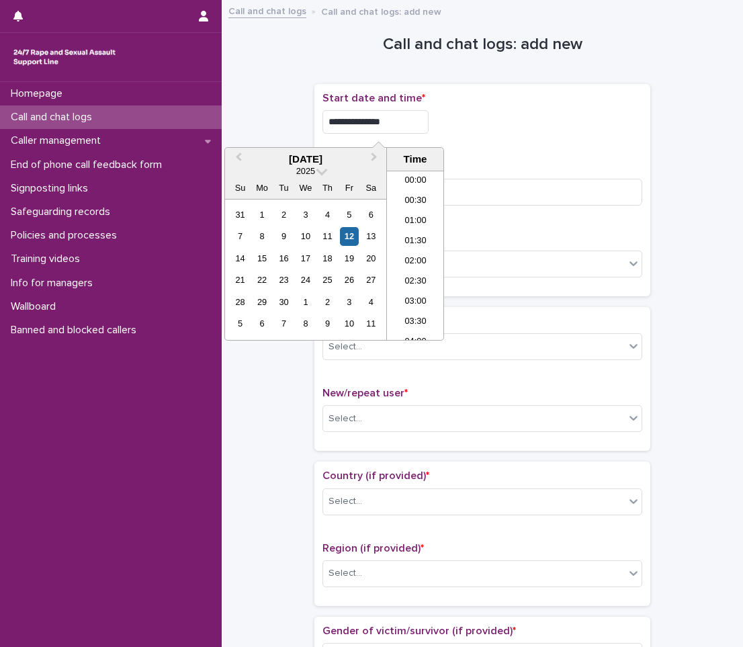
scroll to position [651, 0]
type input "**********"
click at [477, 174] on div "Duration (in minutes) *" at bounding box center [482, 188] width 320 height 56
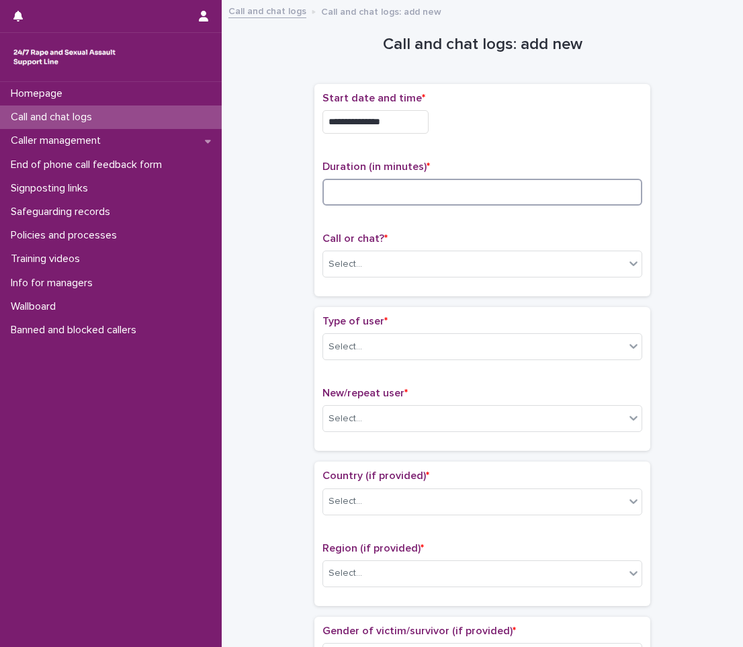
click at [473, 185] on input at bounding box center [482, 192] width 320 height 27
type input "*"
click at [374, 269] on div "Select..." at bounding box center [473, 264] width 301 height 22
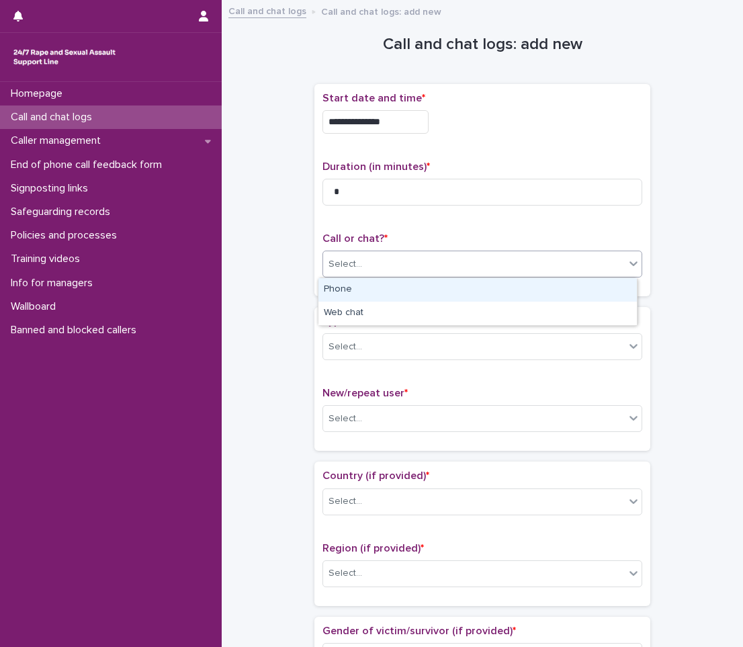
click at [346, 282] on div "Phone" at bounding box center [477, 289] width 318 height 23
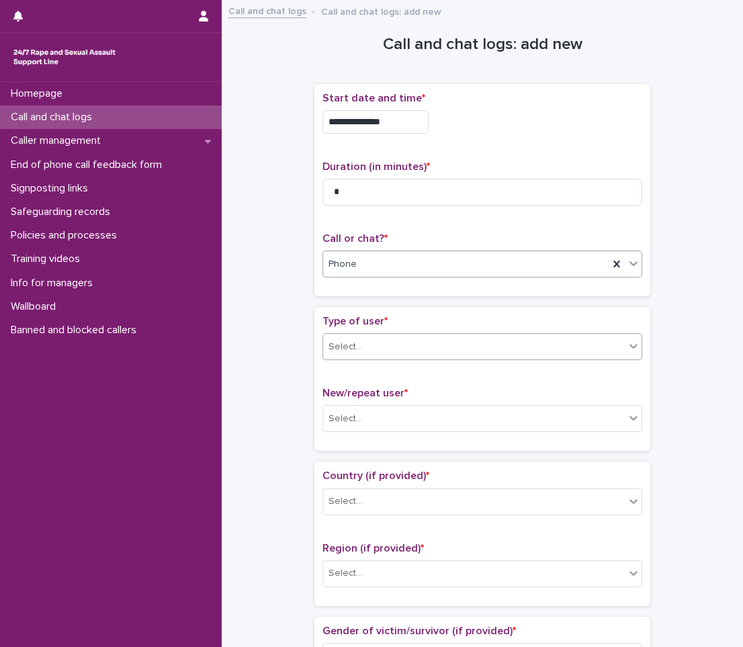
click at [379, 358] on div "Select..." at bounding box center [482, 346] width 320 height 27
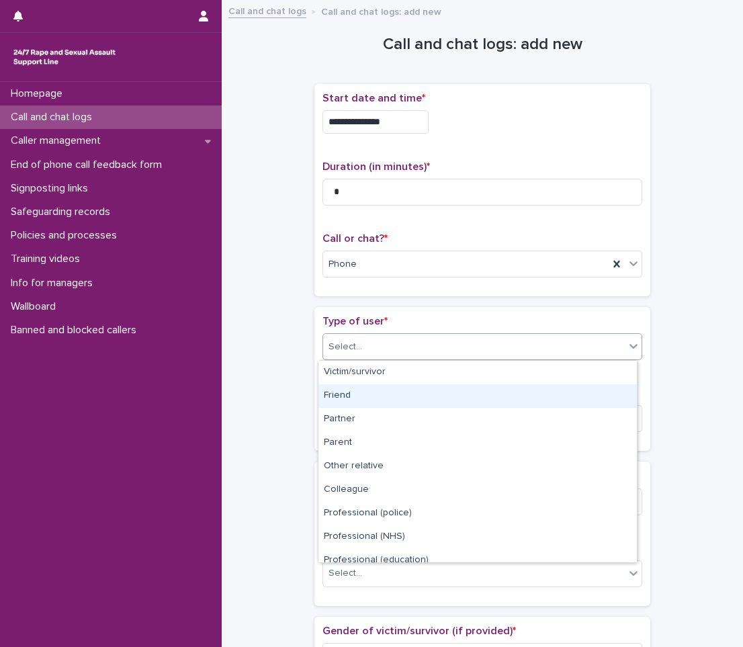
scroll to position [151, 0]
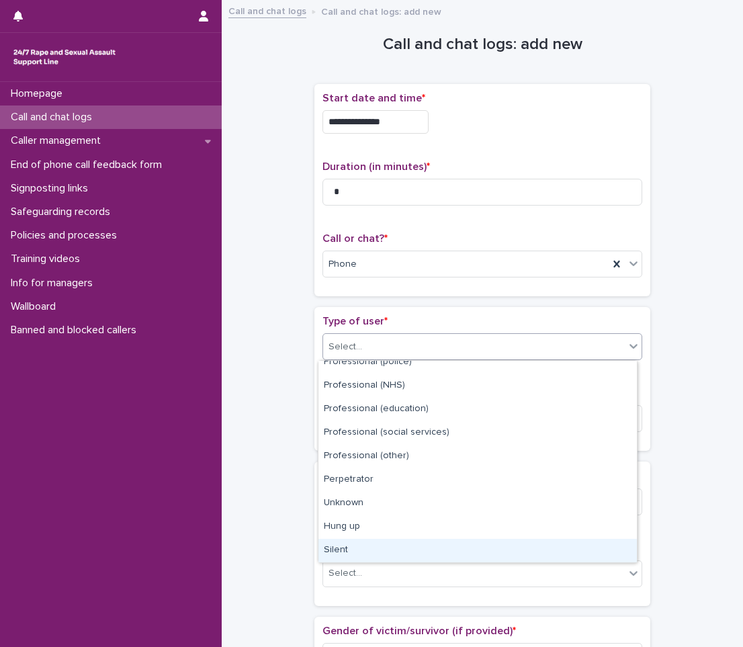
click at [362, 539] on div "Silent" at bounding box center [477, 549] width 318 height 23
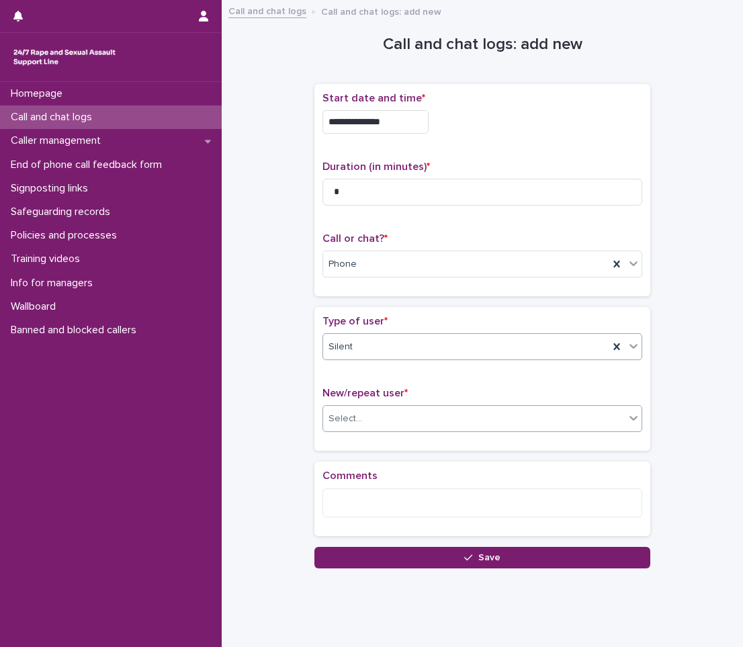
click at [356, 416] on div "Select..." at bounding box center [473, 419] width 301 height 22
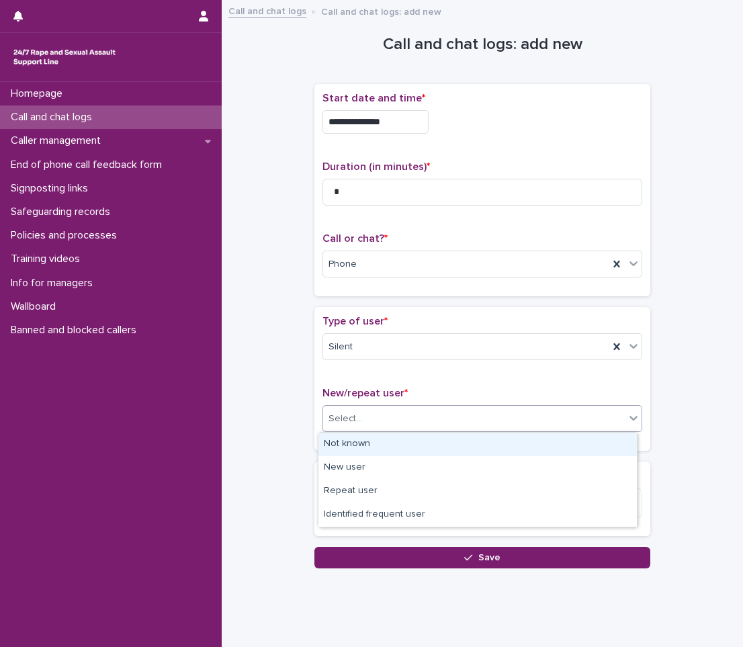
click at [352, 433] on div "Not known" at bounding box center [477, 443] width 318 height 23
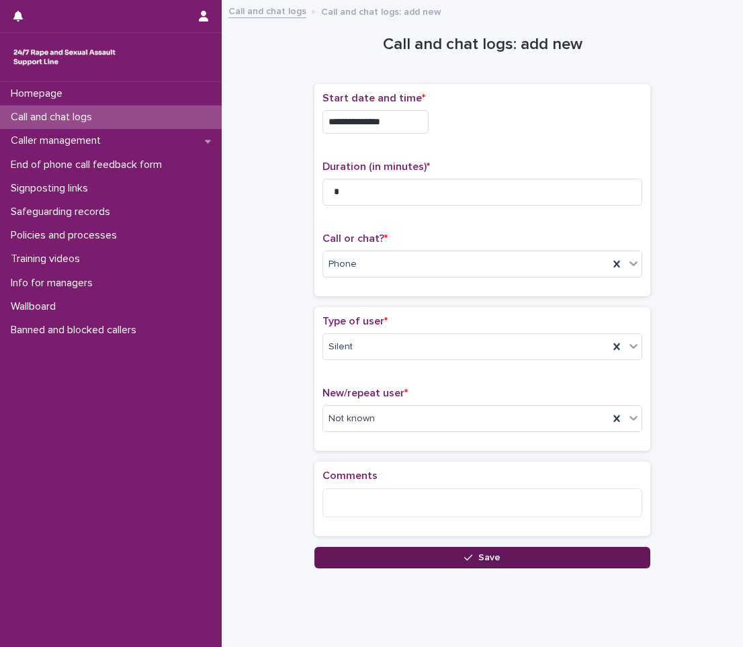
click at [453, 556] on button "Save" at bounding box center [482, 557] width 336 height 21
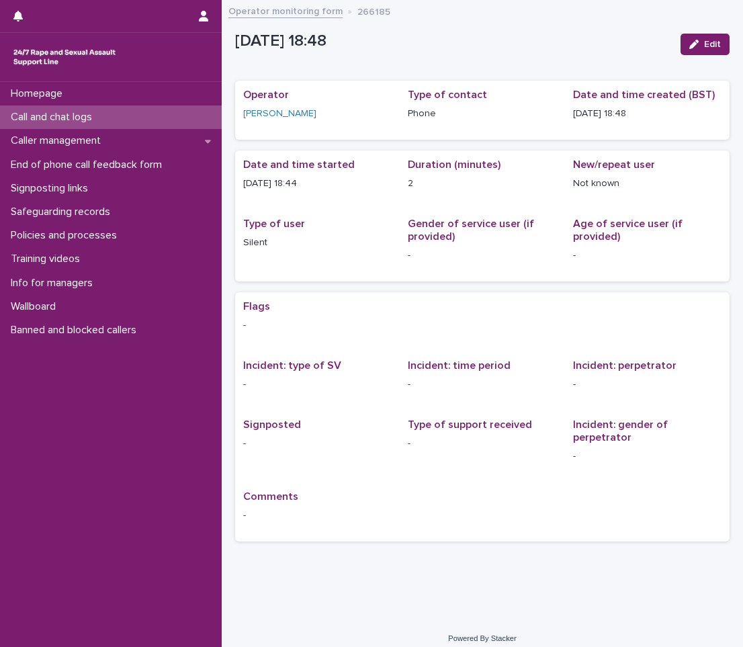
click at [55, 115] on p "Call and chat logs" at bounding box center [53, 117] width 97 height 13
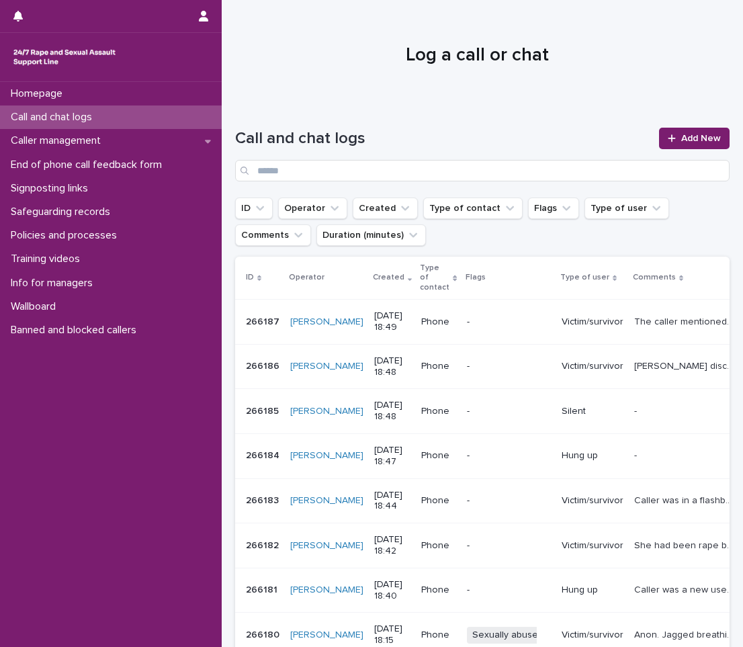
click at [483, 327] on p "-" at bounding box center [509, 321] width 84 height 11
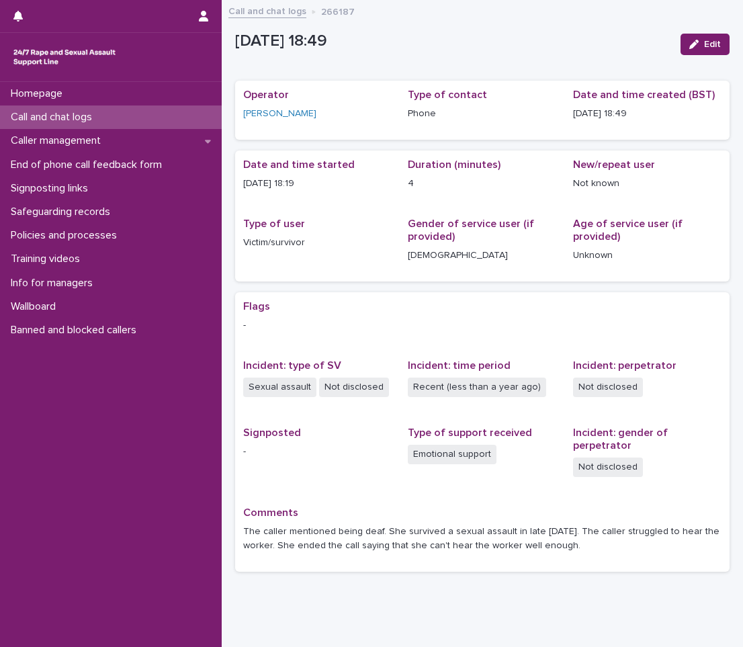
click at [60, 122] on p "Call and chat logs" at bounding box center [53, 117] width 97 height 13
